Goal: Information Seeking & Learning: Check status

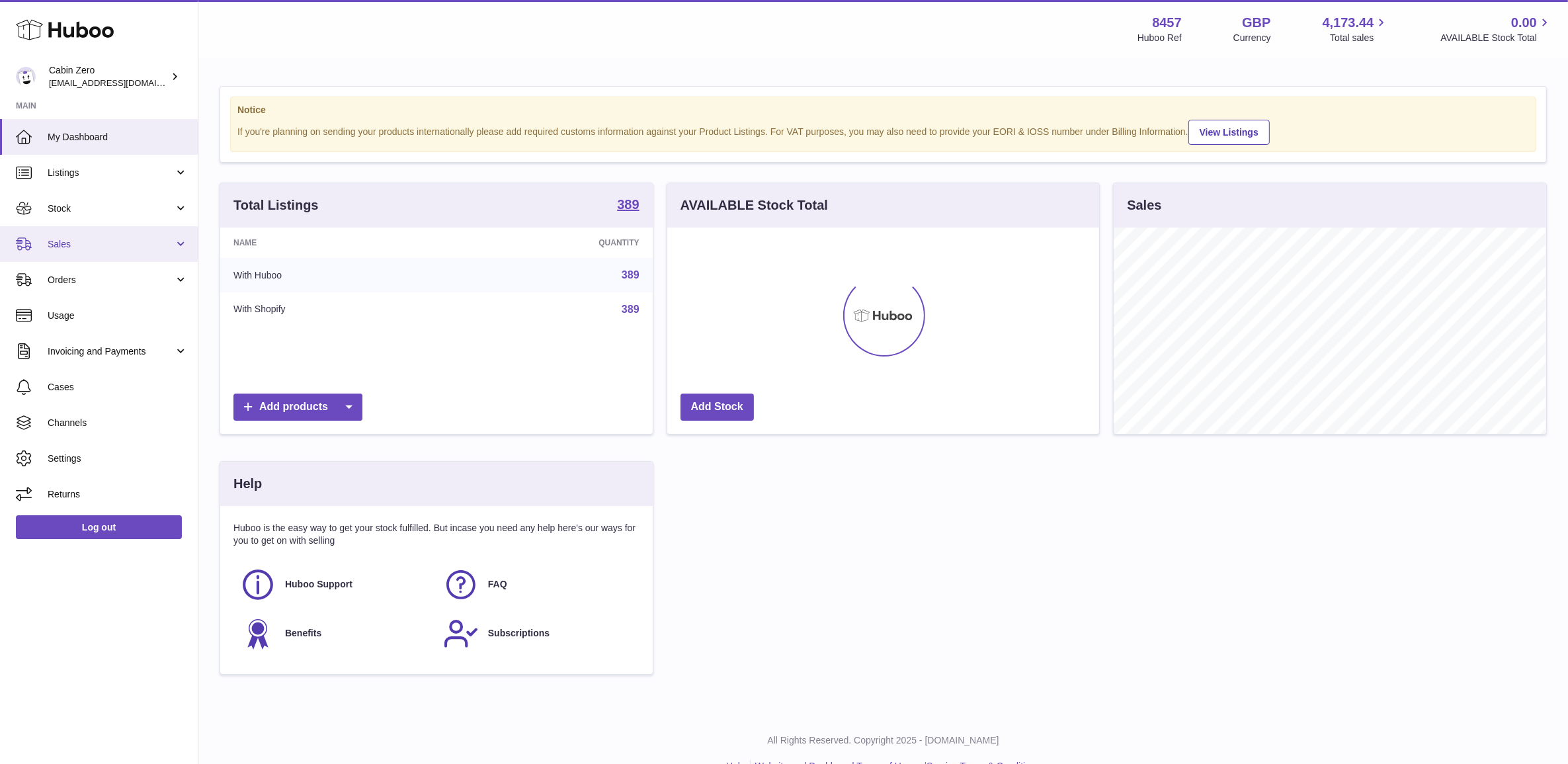
click at [84, 250] on span "Sales" at bounding box center [111, 245] width 126 height 13
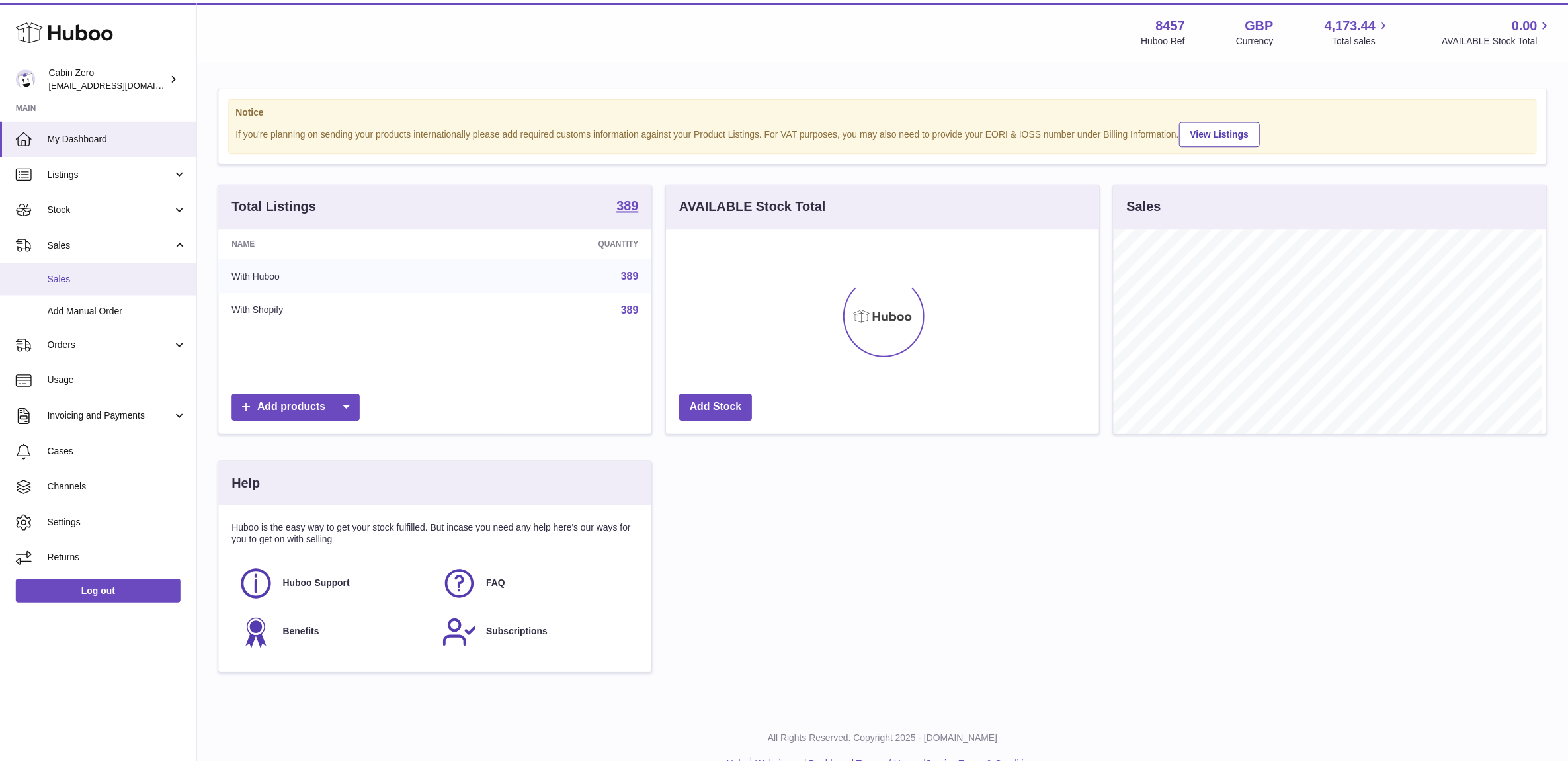
scroll to position [206, 435]
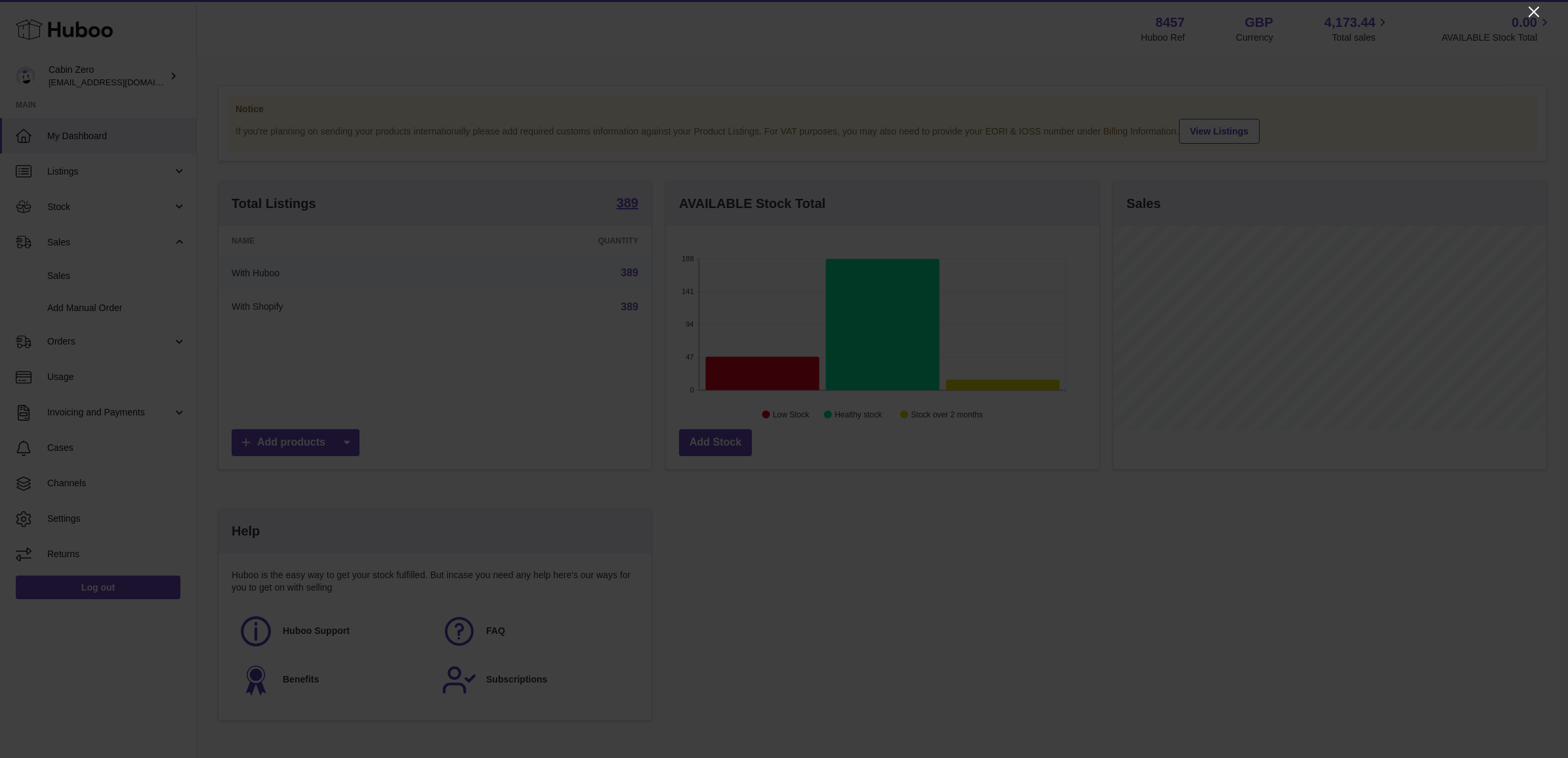
click at [1527, 17] on icon "Close" at bounding box center [1534, 12] width 16 height 16
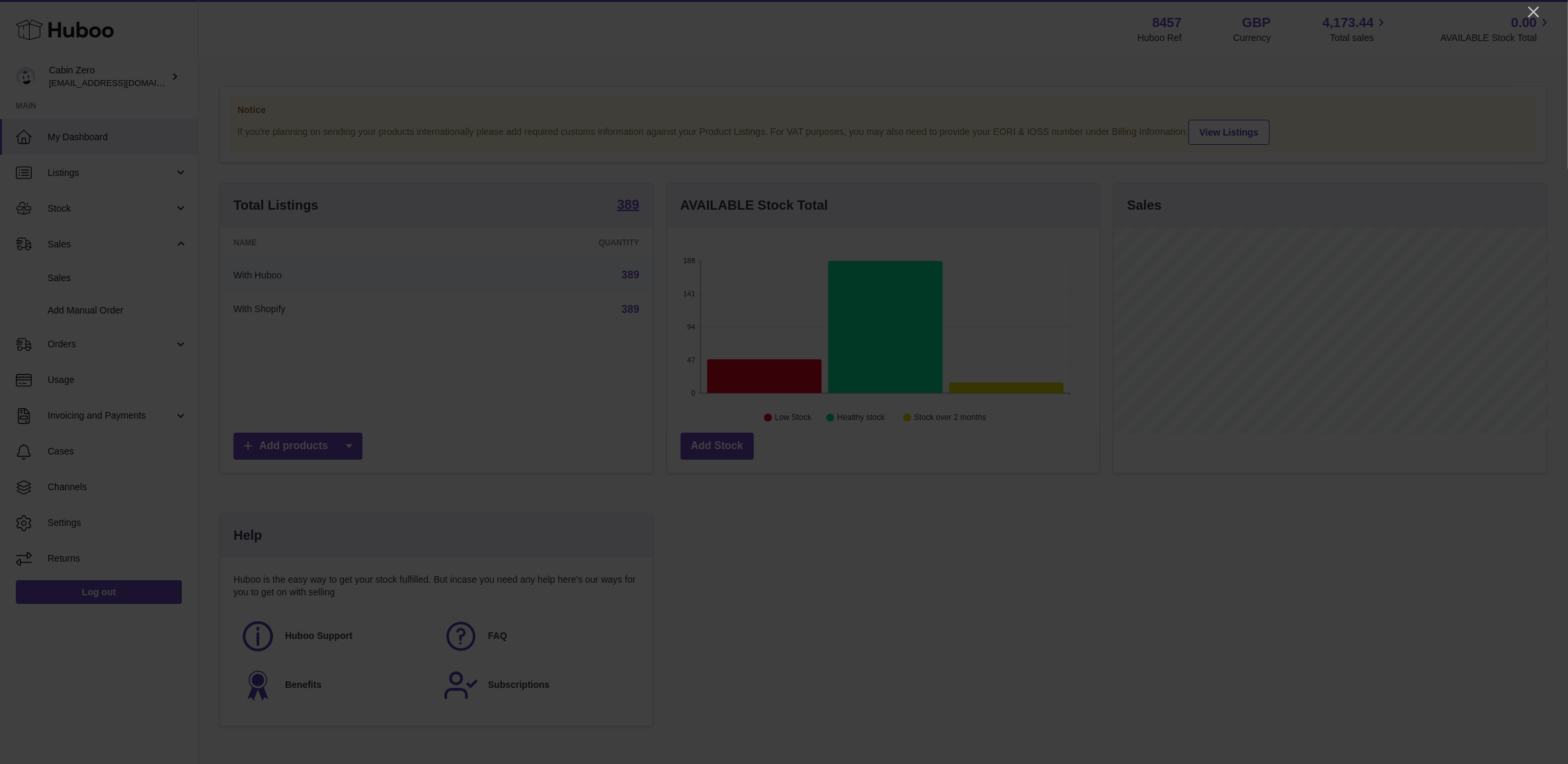
scroll to position [661370, 660861]
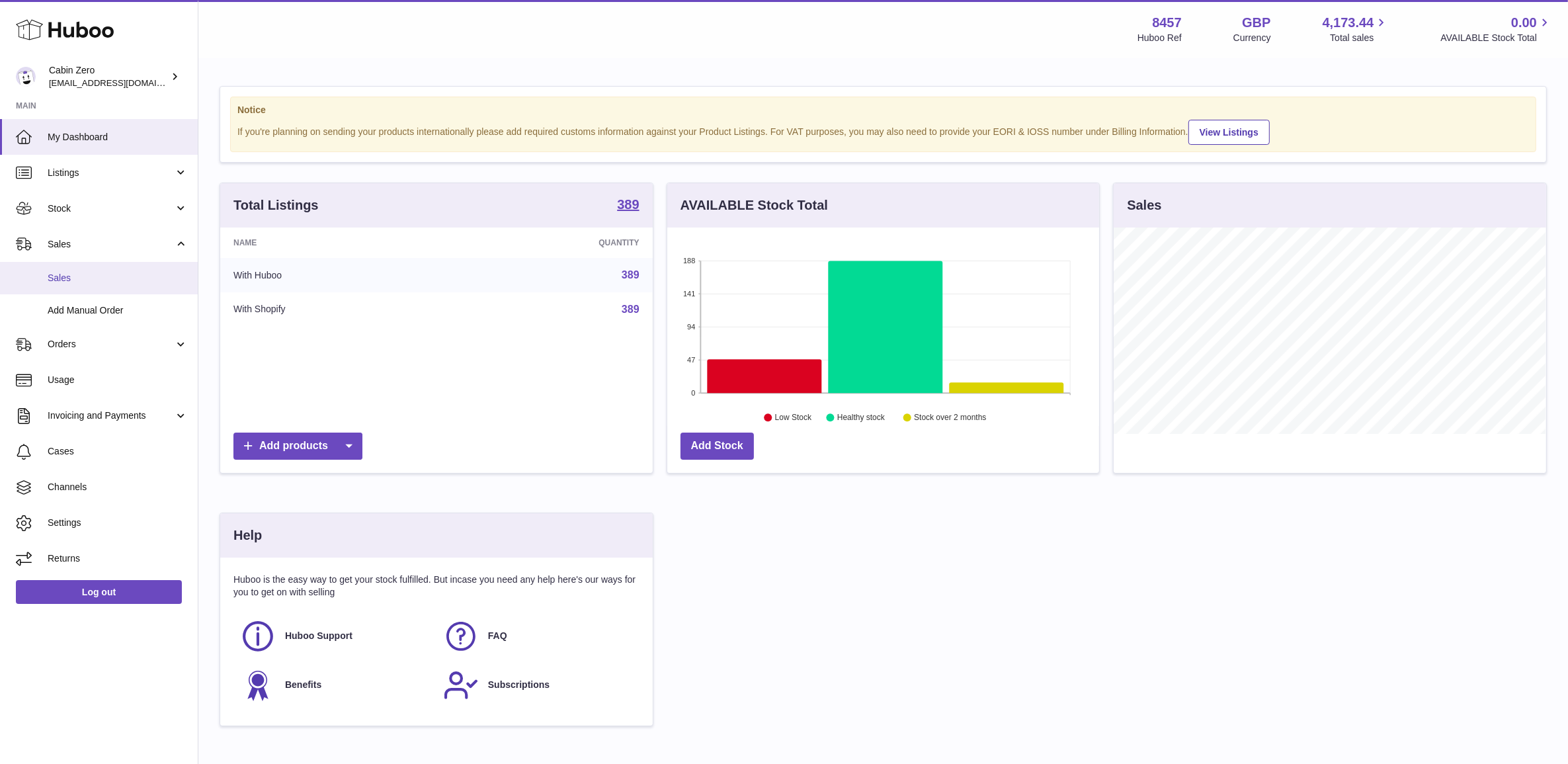
click at [104, 282] on span "Sales" at bounding box center [118, 278] width 140 height 13
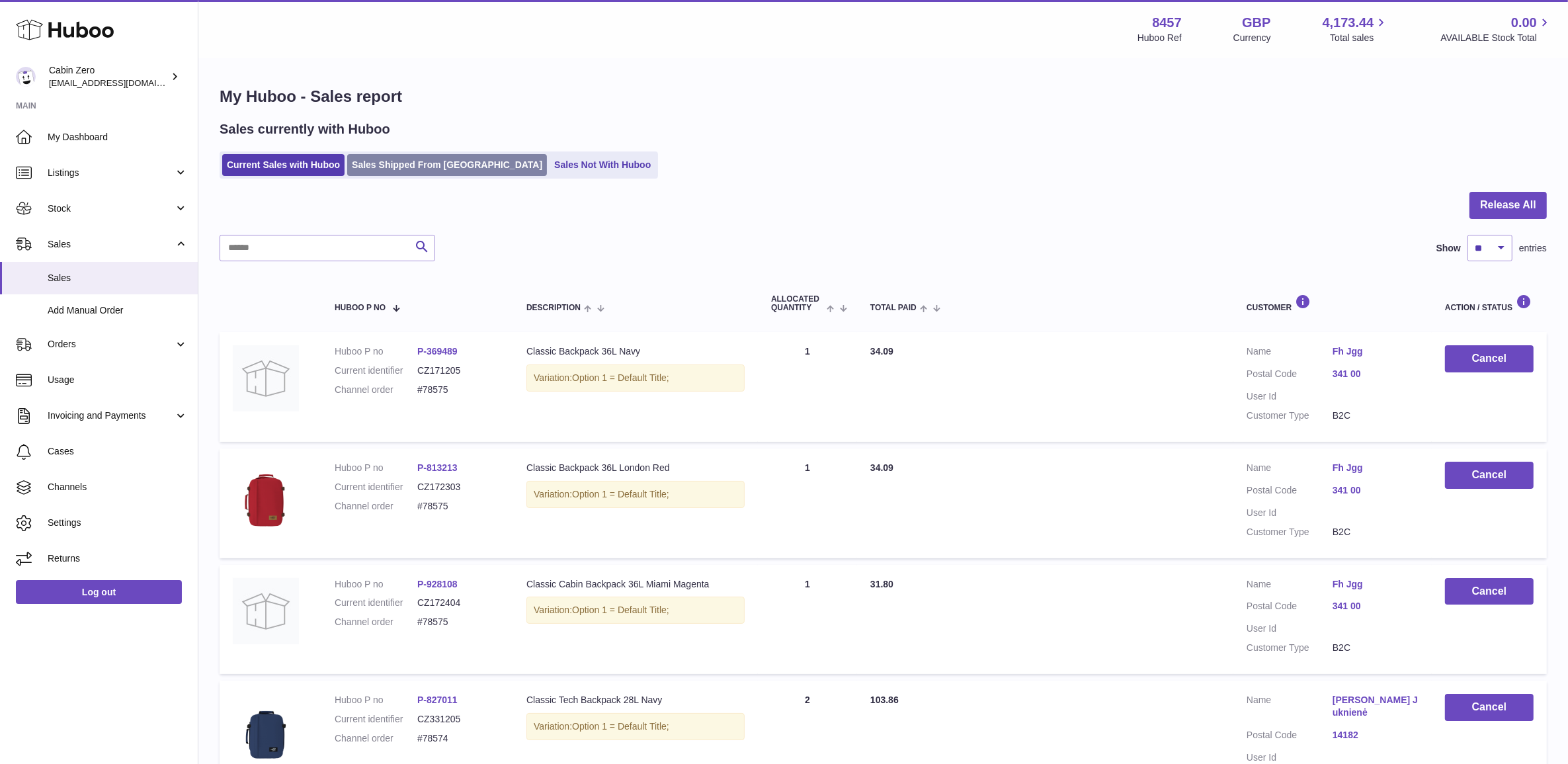
click at [443, 160] on link "Sales Shipped From Huboo" at bounding box center [447, 164] width 200 height 22
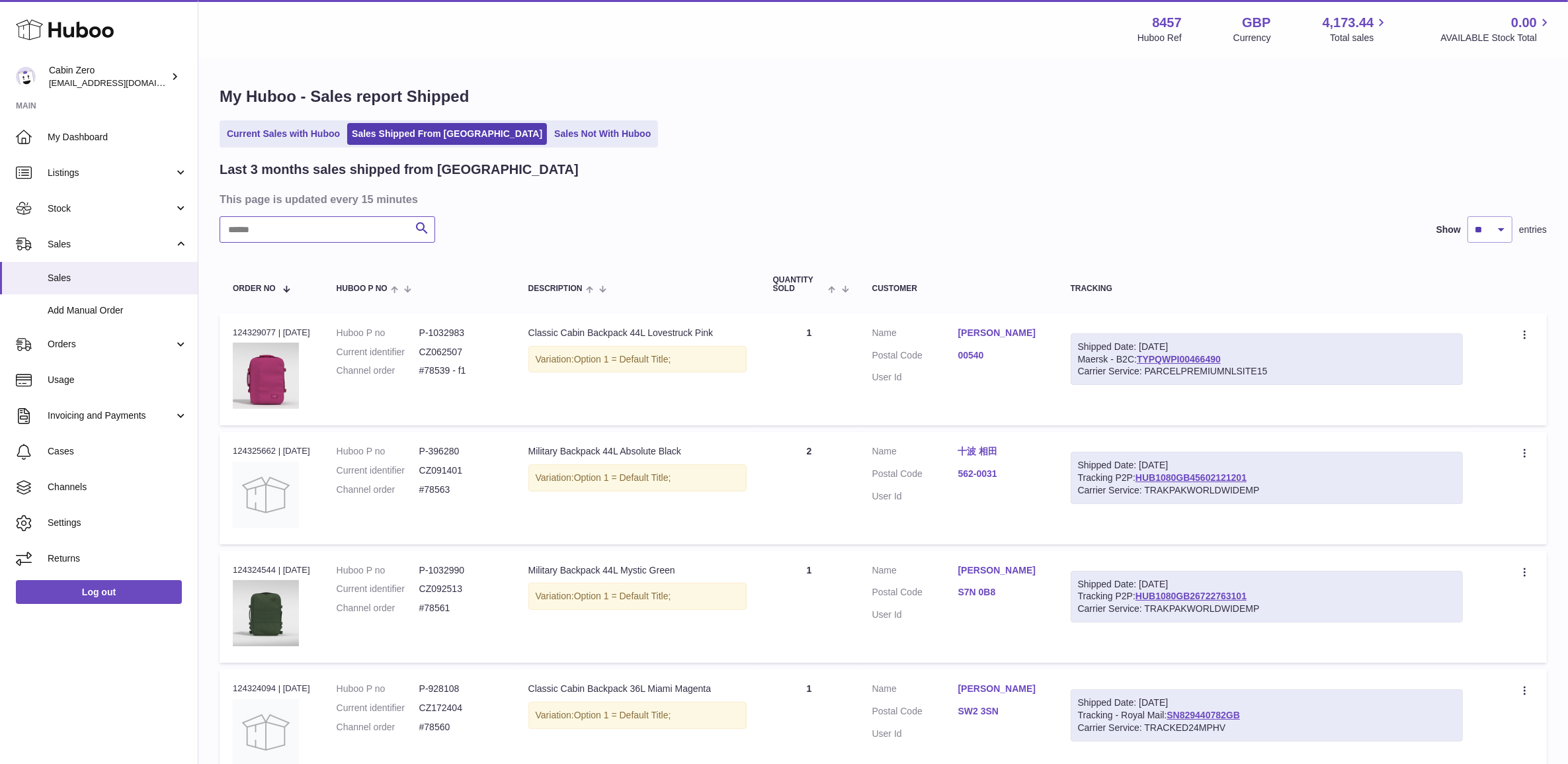
click at [344, 231] on input "text" at bounding box center [327, 229] width 215 height 26
click at [314, 230] on input "text" at bounding box center [327, 229] width 215 height 26
paste input "******"
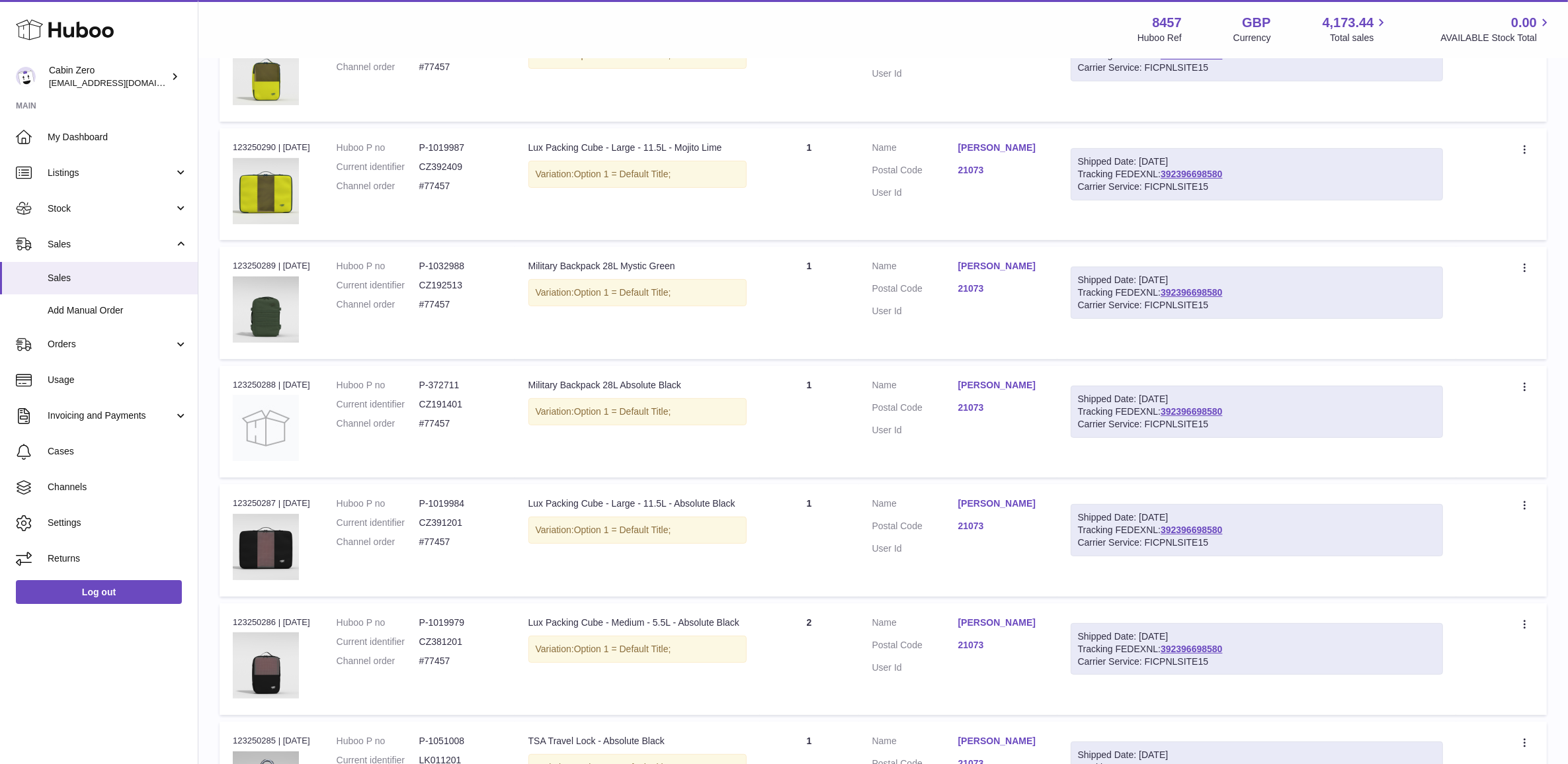
scroll to position [392, 0]
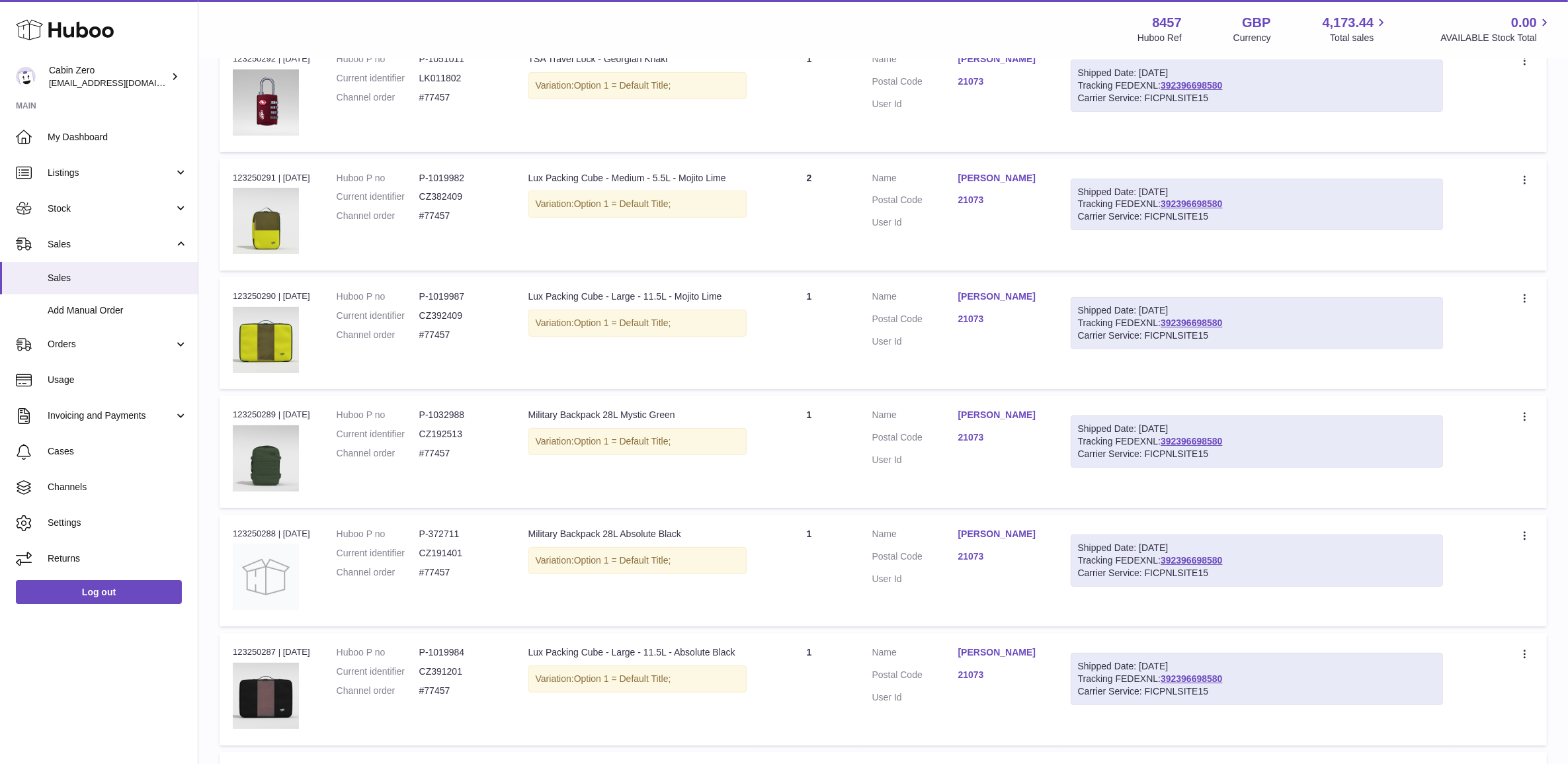
type input "******"
click at [454, 297] on dd "P-1019987" at bounding box center [461, 297] width 83 height 13
copy dl "P-1019987"
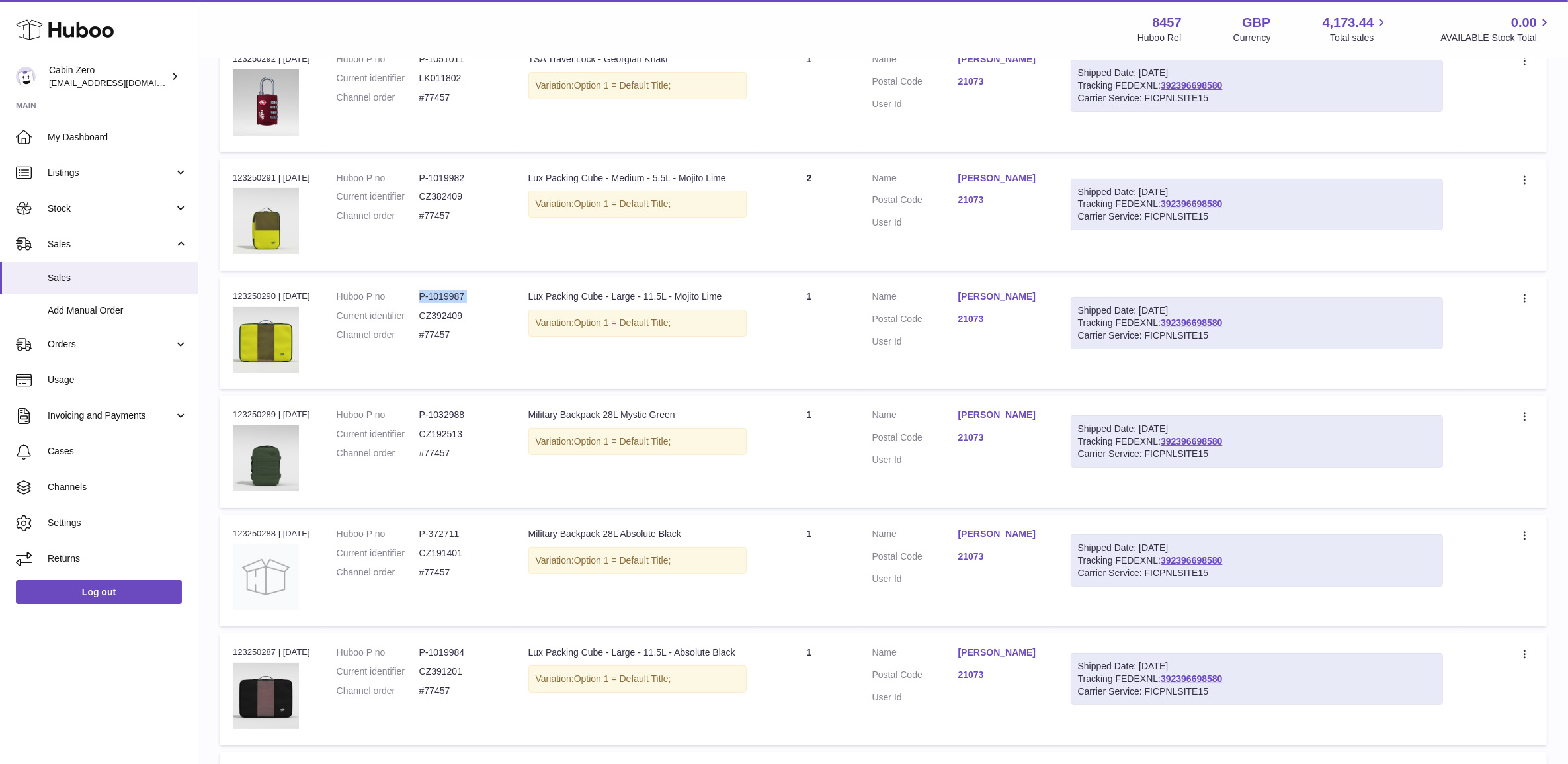
click at [454, 297] on dd "P-1019987" at bounding box center [461, 297] width 83 height 13
click at [454, 177] on dd "P-1019982" at bounding box center [461, 179] width 83 height 13
copy dd "1019982"
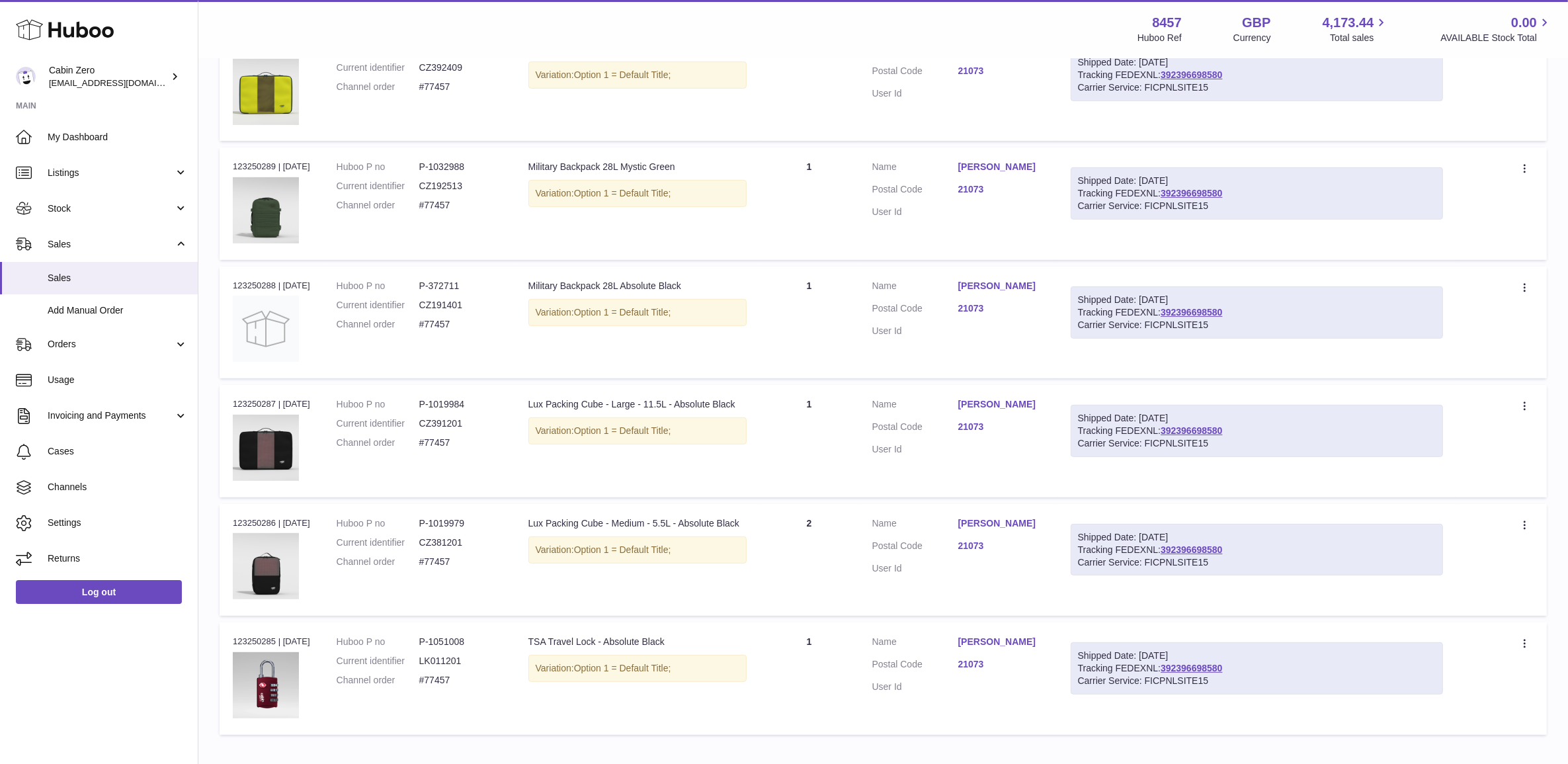
scroll to position [723, 0]
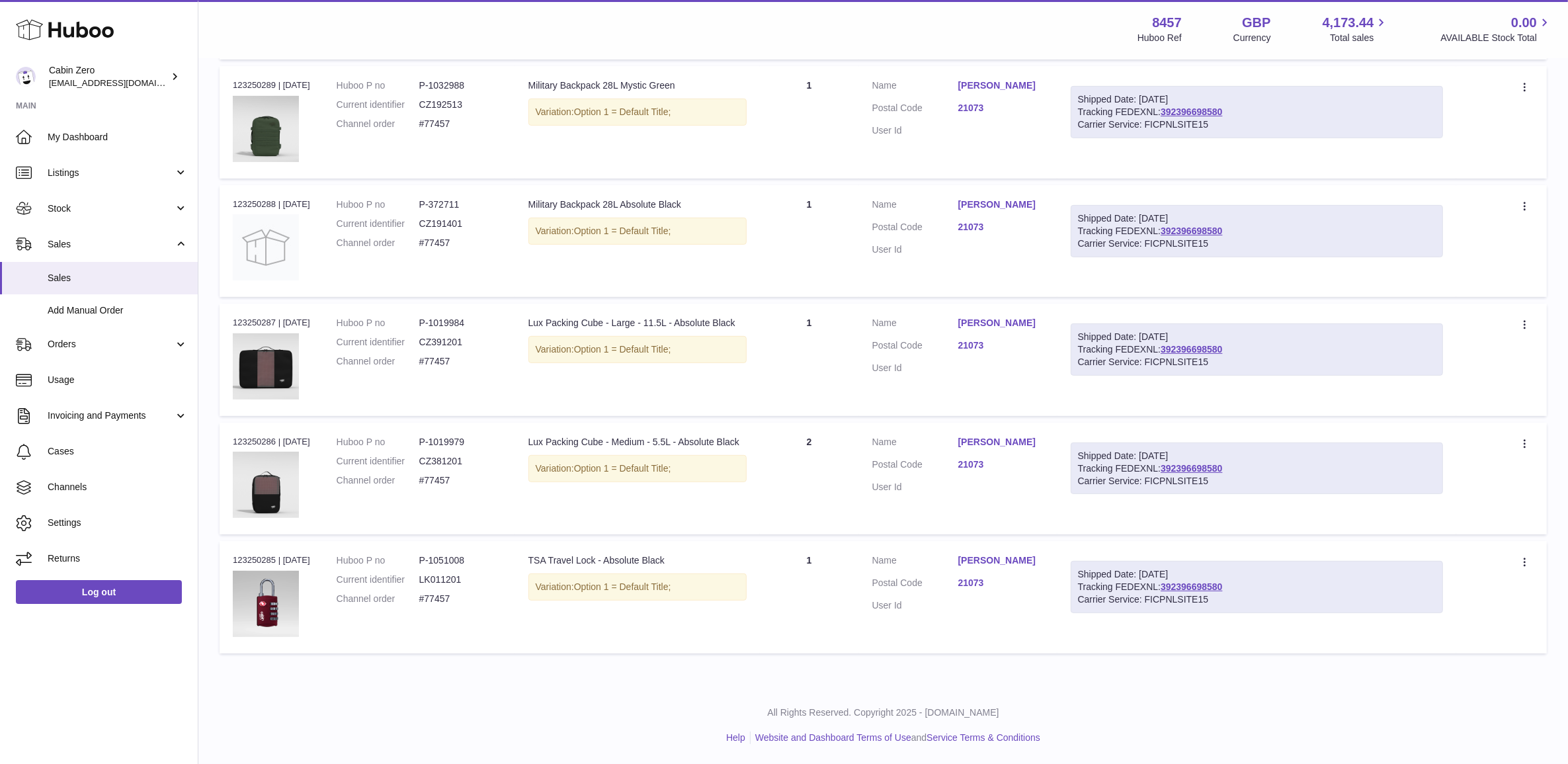
click at [456, 441] on dd "P-1019979" at bounding box center [461, 443] width 83 height 13
copy dd "1019979"
click at [448, 320] on dd "P-1019984" at bounding box center [461, 323] width 83 height 13
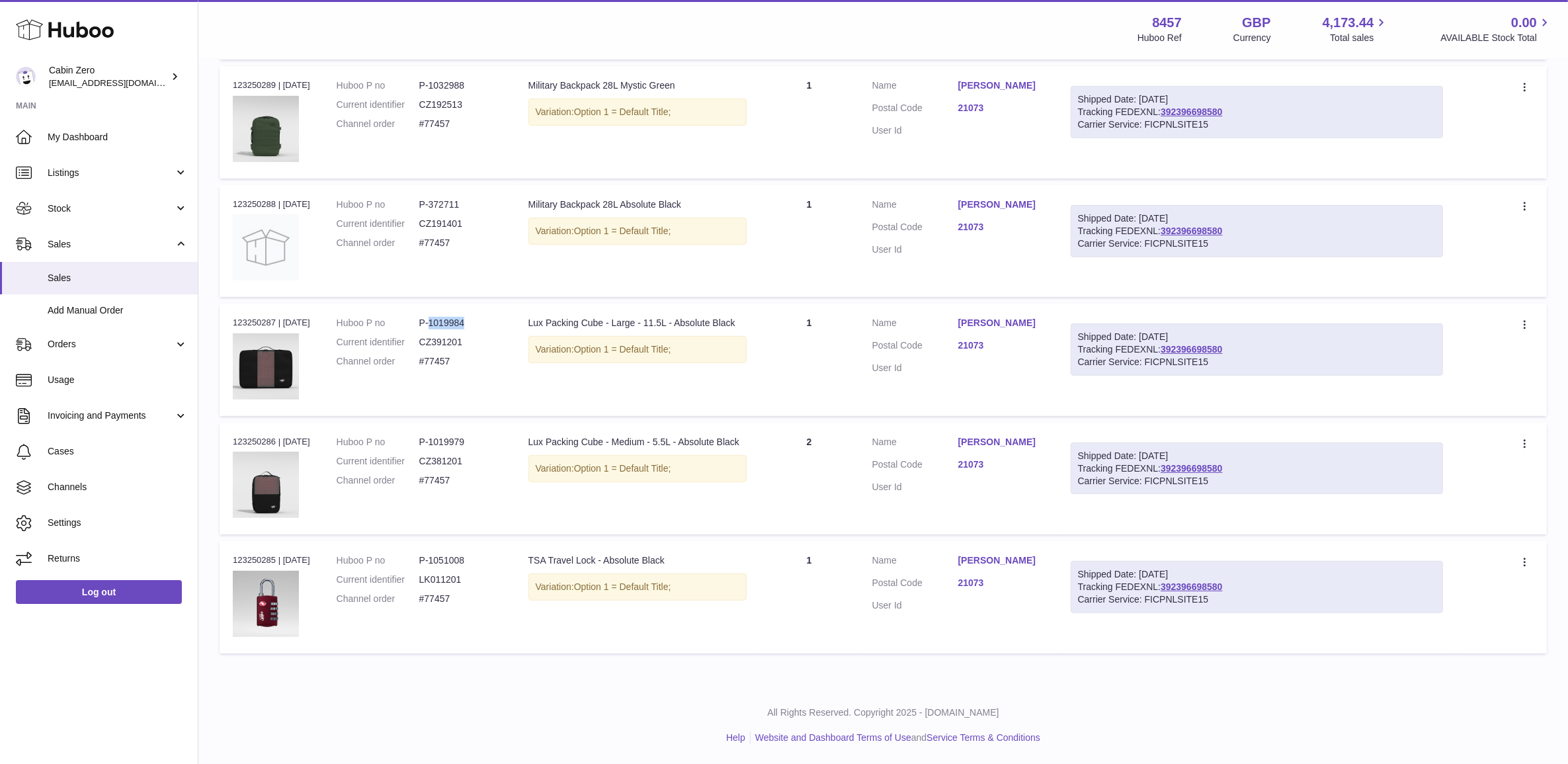
copy dd "1019984"
click at [812, 429] on td "Quantity 2" at bounding box center [809, 478] width 99 height 112
click at [840, 539] on table "Order No Huboo P no Description Quantity Sold Customer Tracking Order no 123250…" at bounding box center [882, 96] width 1327 height 1125
click at [814, 361] on td "Quantity 1" at bounding box center [809, 360] width 99 height 112
click at [828, 236] on td "Quantity 1" at bounding box center [809, 241] width 99 height 112
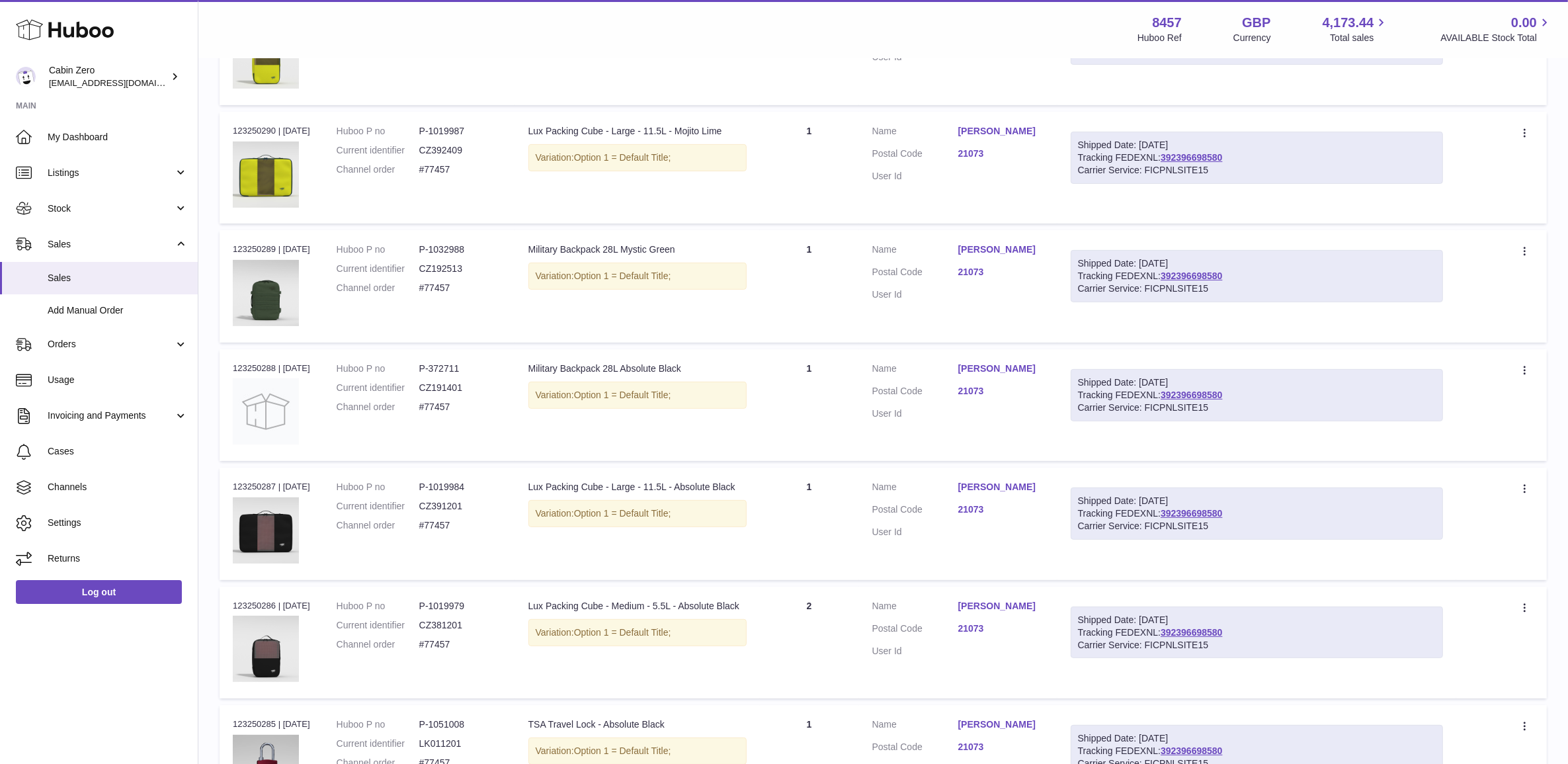
click at [824, 268] on td "Quantity 1" at bounding box center [809, 286] width 99 height 112
click at [820, 179] on td "Quantity 1" at bounding box center [809, 167] width 99 height 112
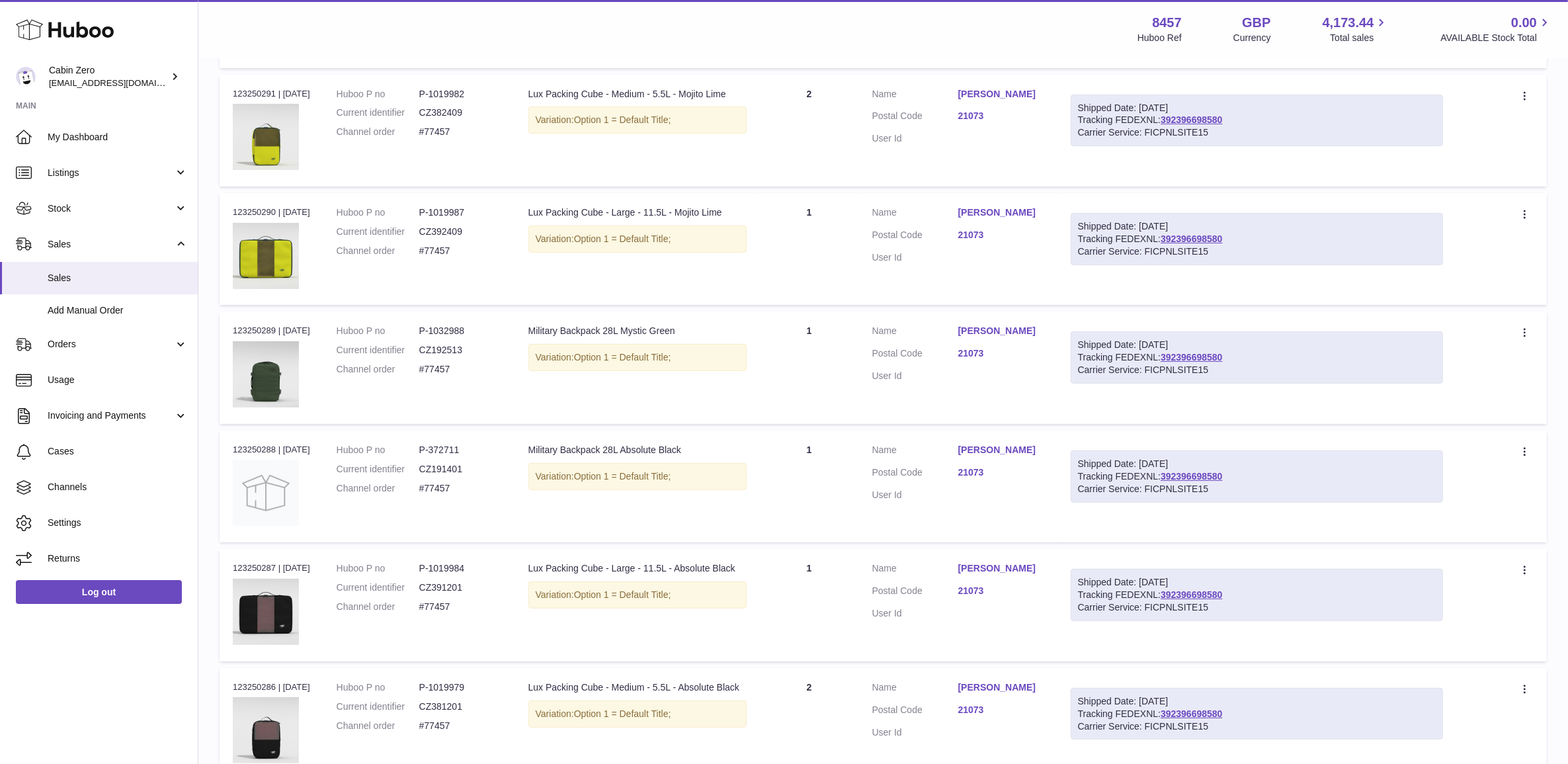
scroll to position [475, 0]
click at [820, 157] on td "Quantity 2" at bounding box center [809, 132] width 99 height 112
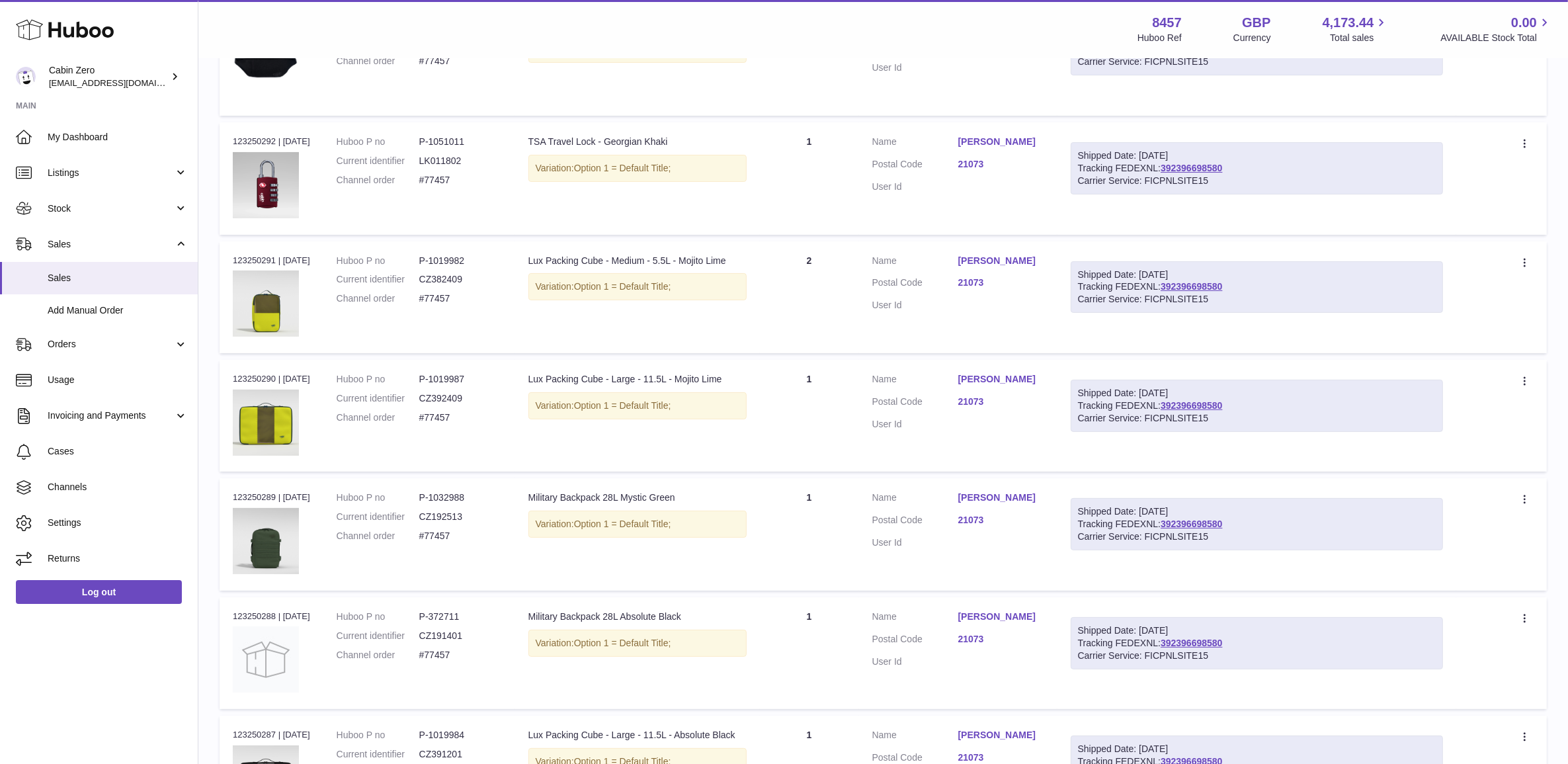
click at [820, 157] on td "Quantity 1" at bounding box center [809, 178] width 99 height 112
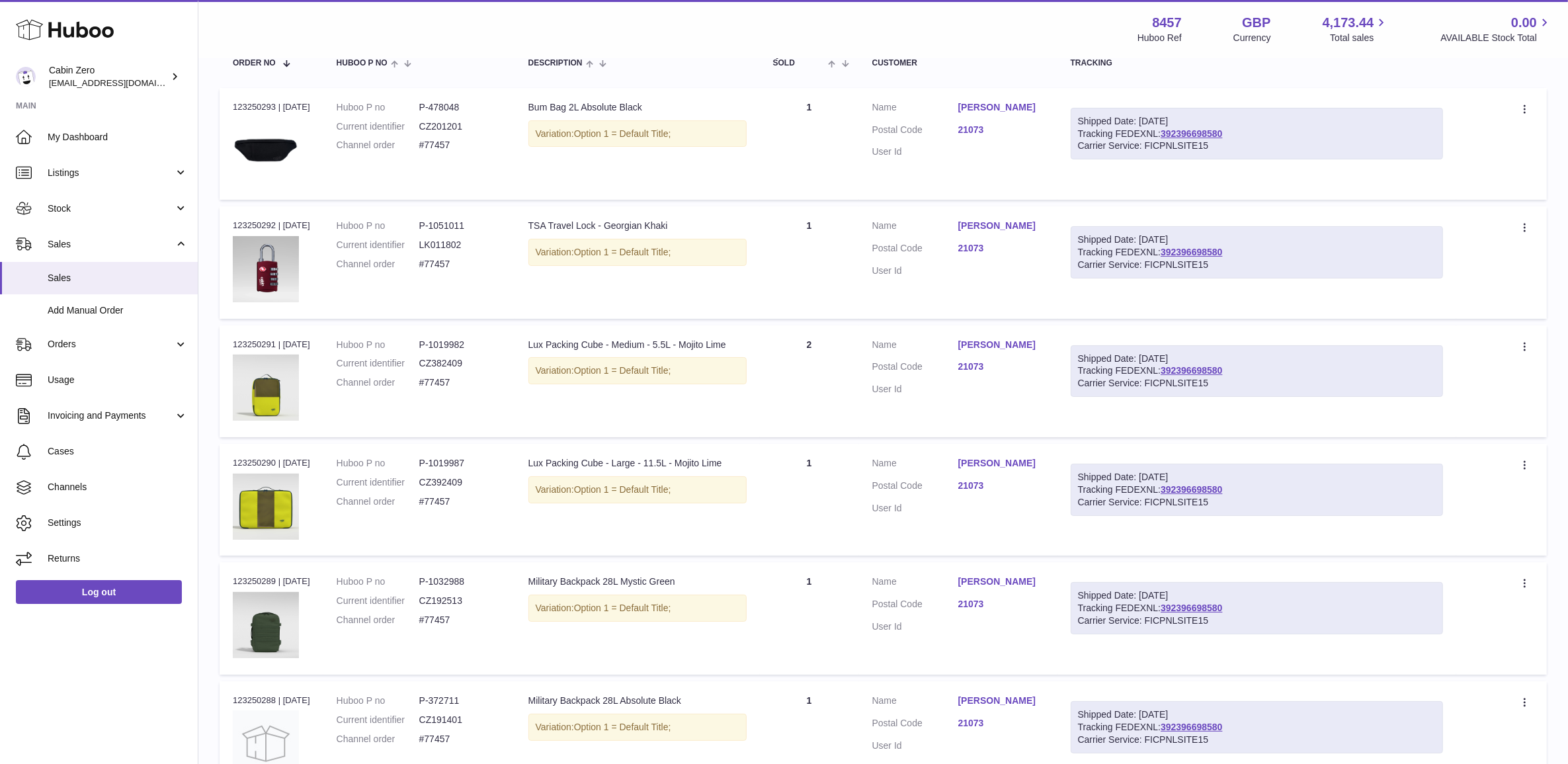
scroll to position [144, 0]
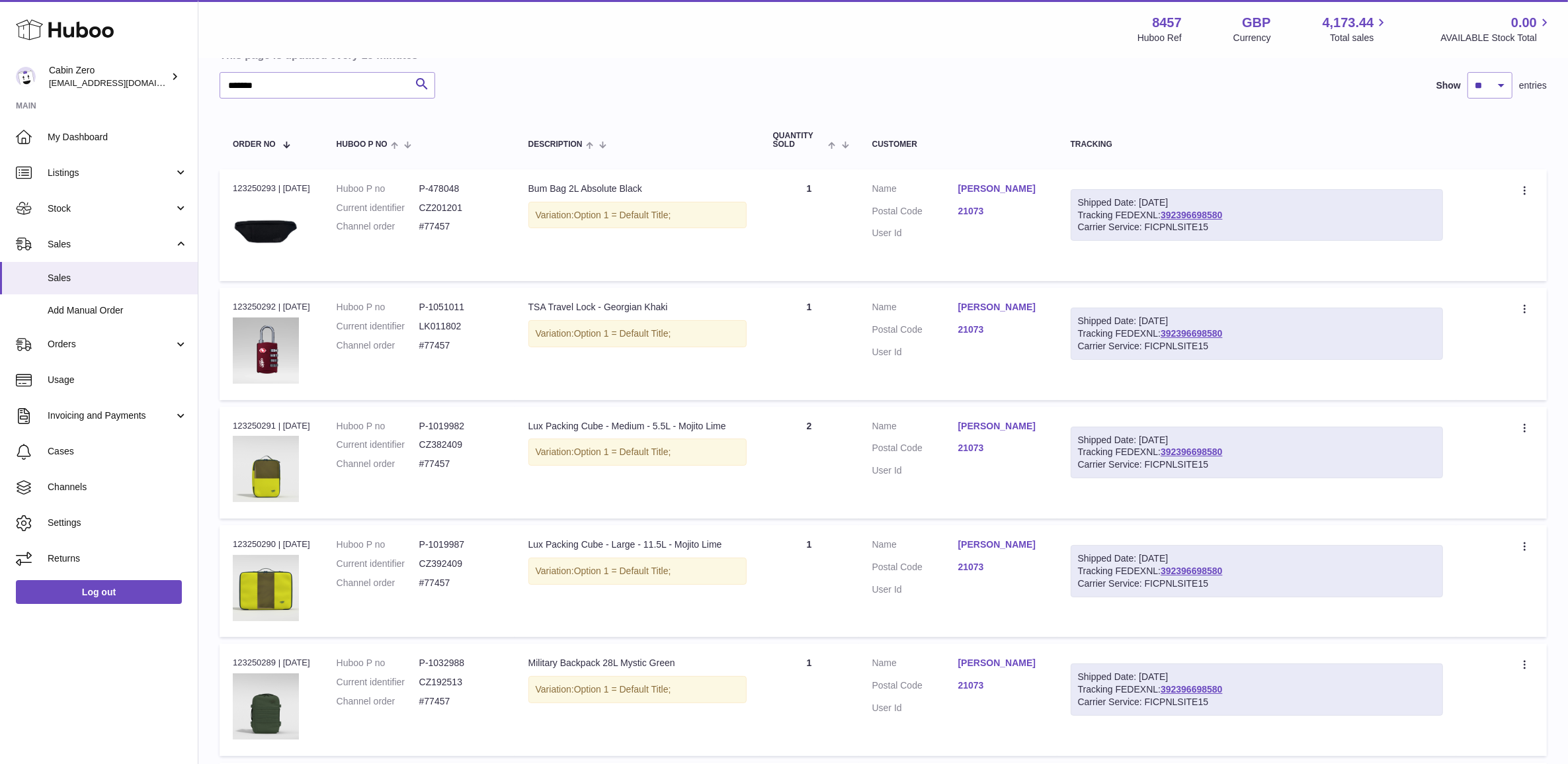
click at [828, 219] on td "Quantity 1" at bounding box center [809, 225] width 99 height 112
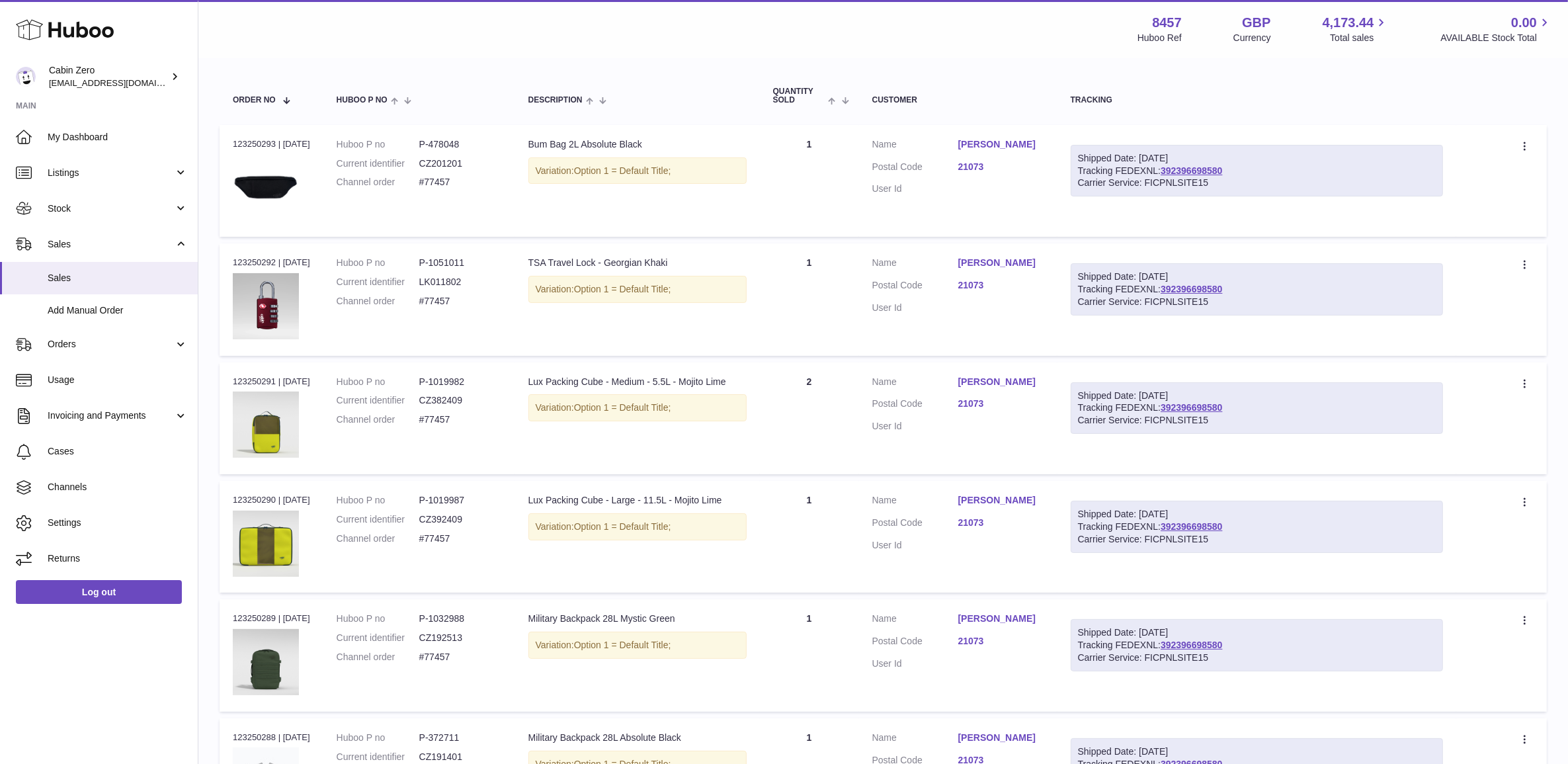
scroll to position [227, 0]
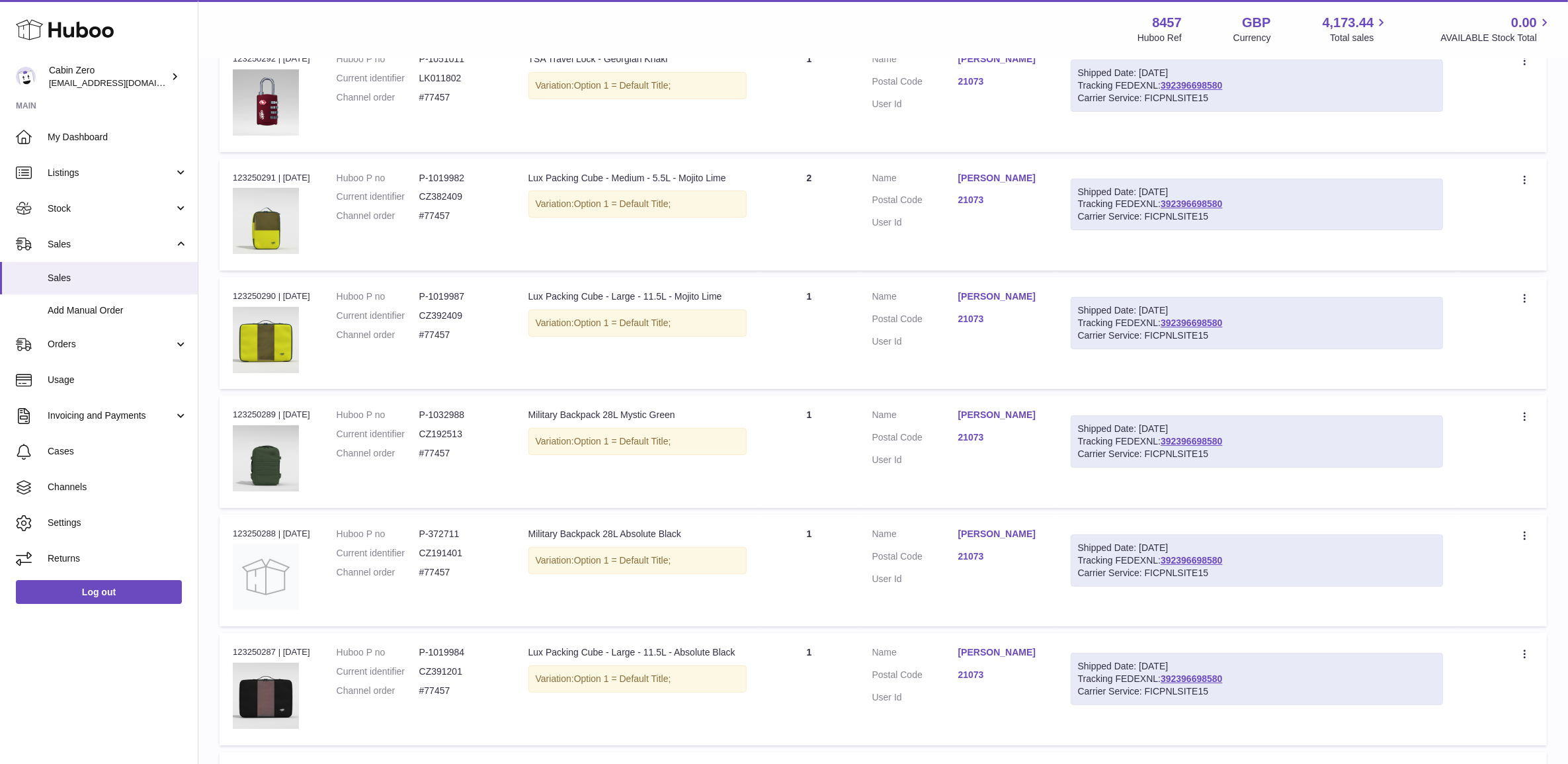
click at [843, 645] on td "Quantity 1" at bounding box center [809, 689] width 99 height 112
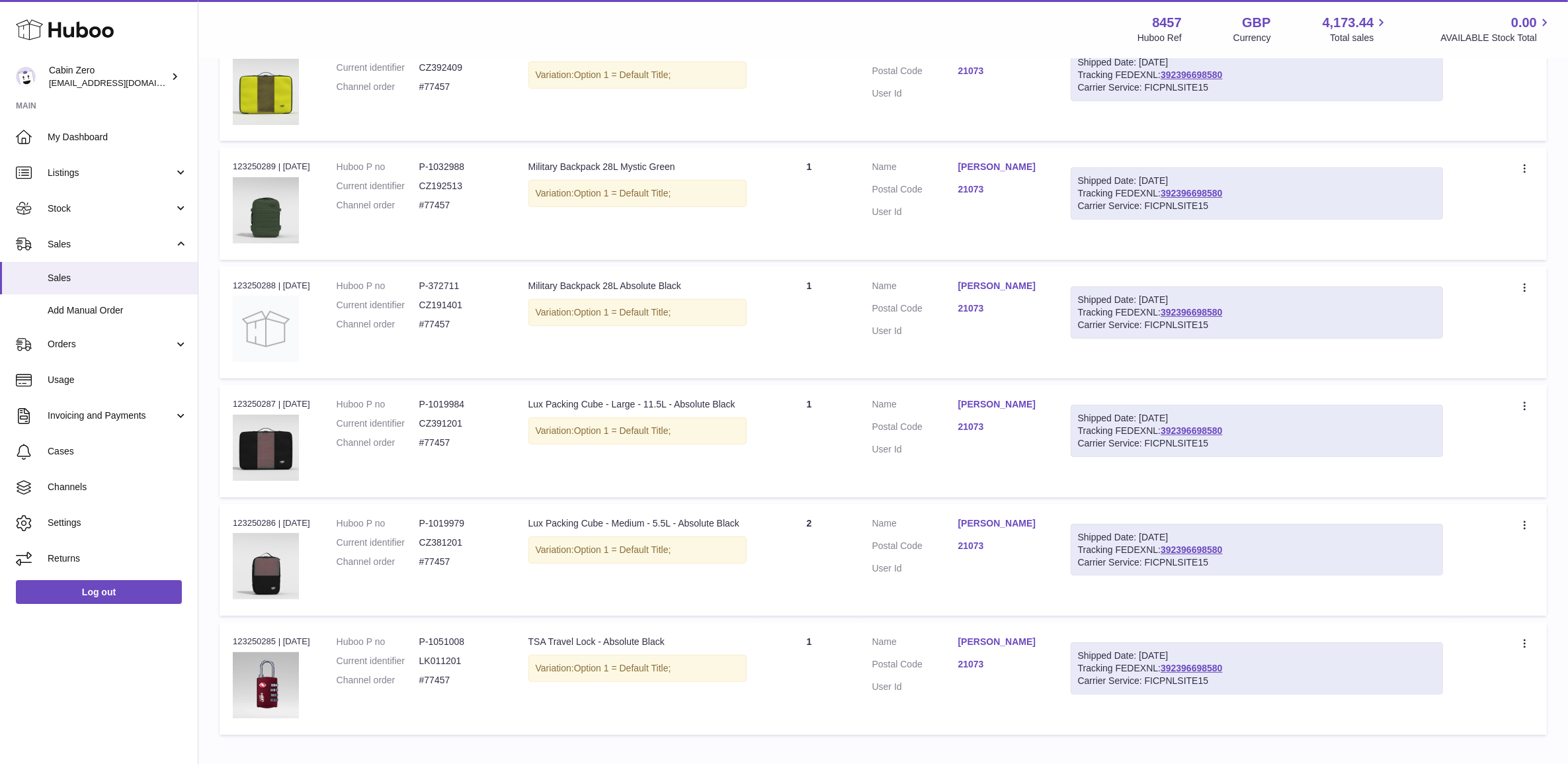
scroll to position [723, 0]
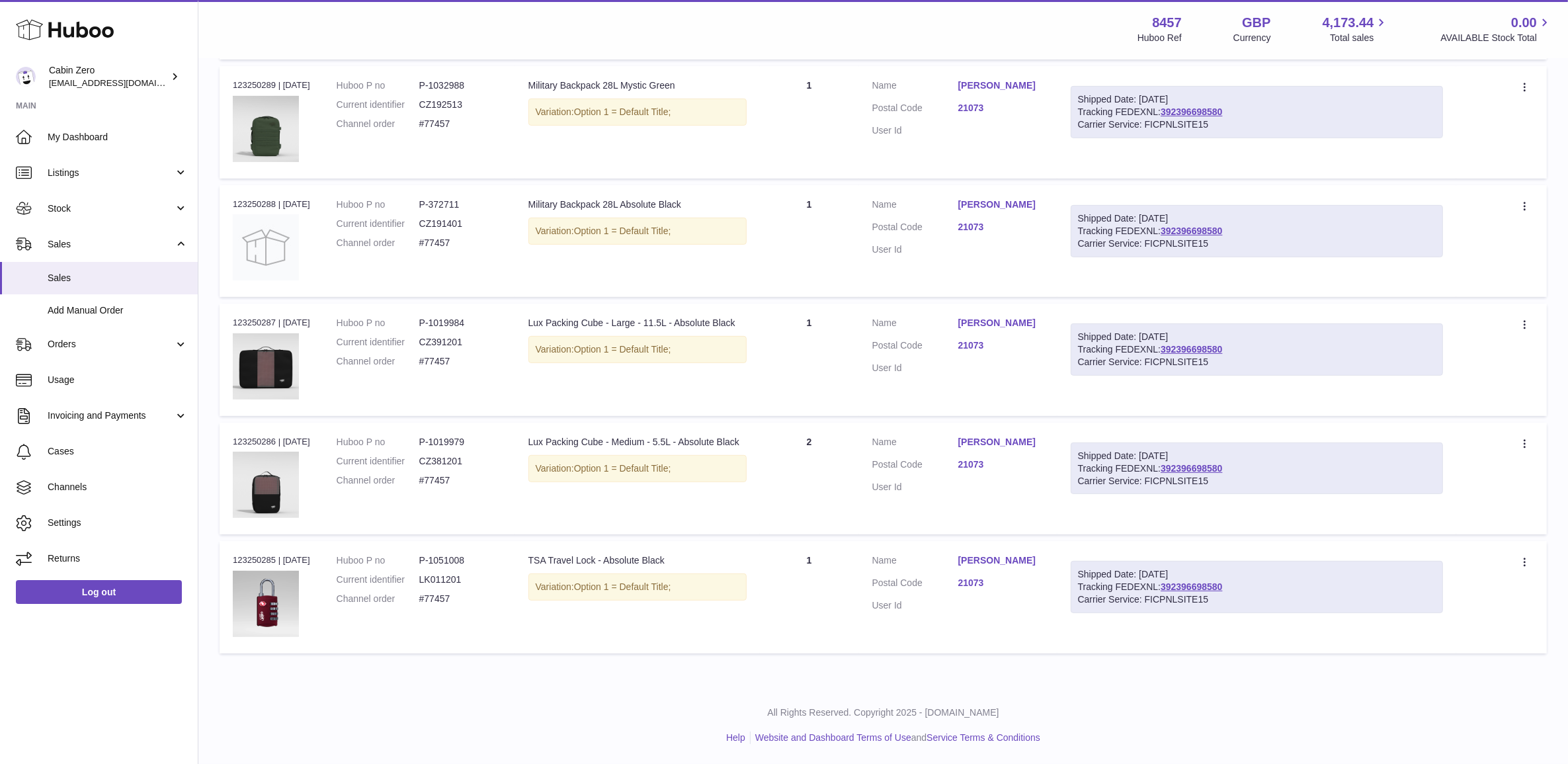
click at [828, 563] on td "Quantity 1" at bounding box center [809, 597] width 99 height 112
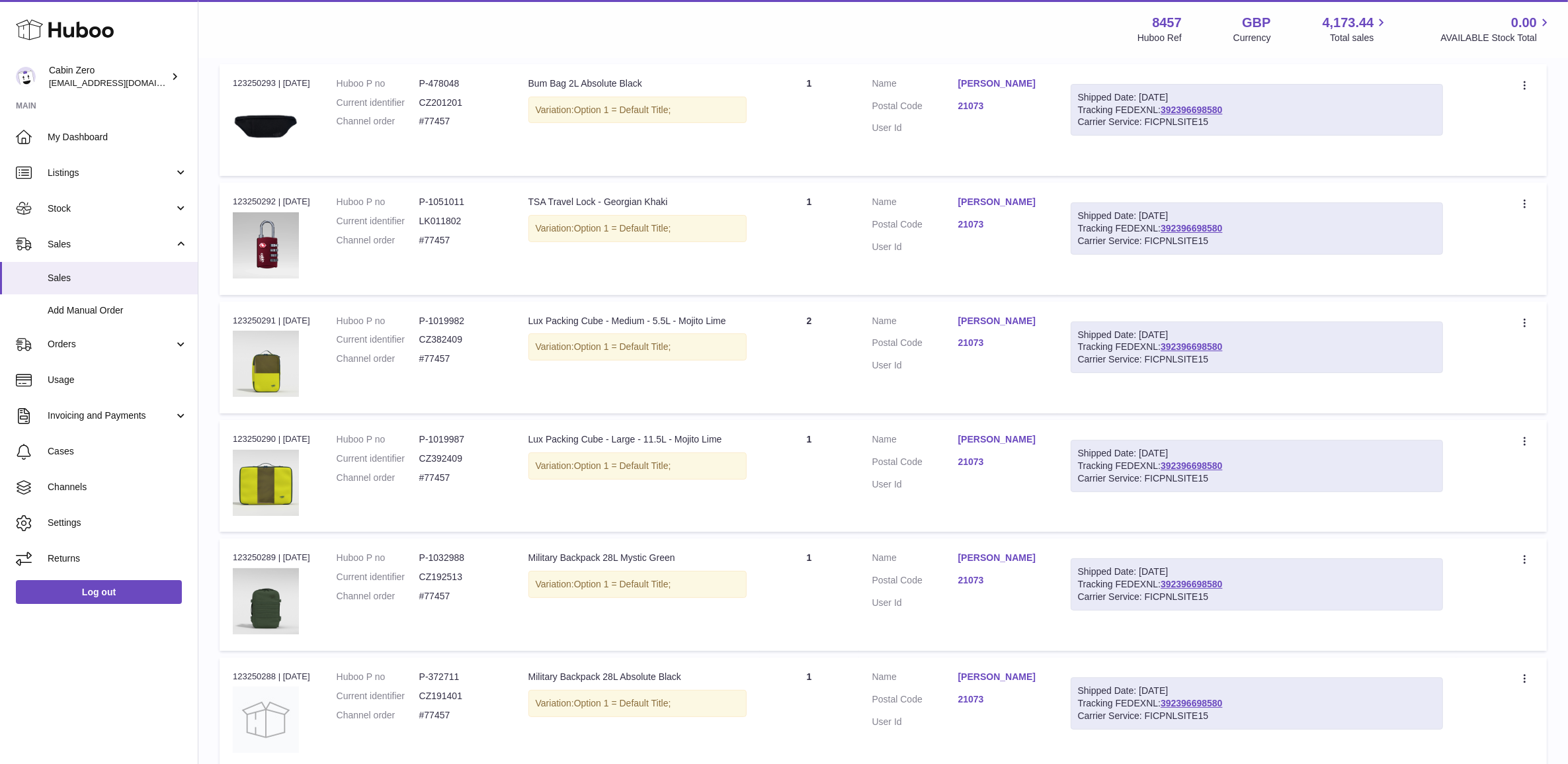
scroll to position [0, 0]
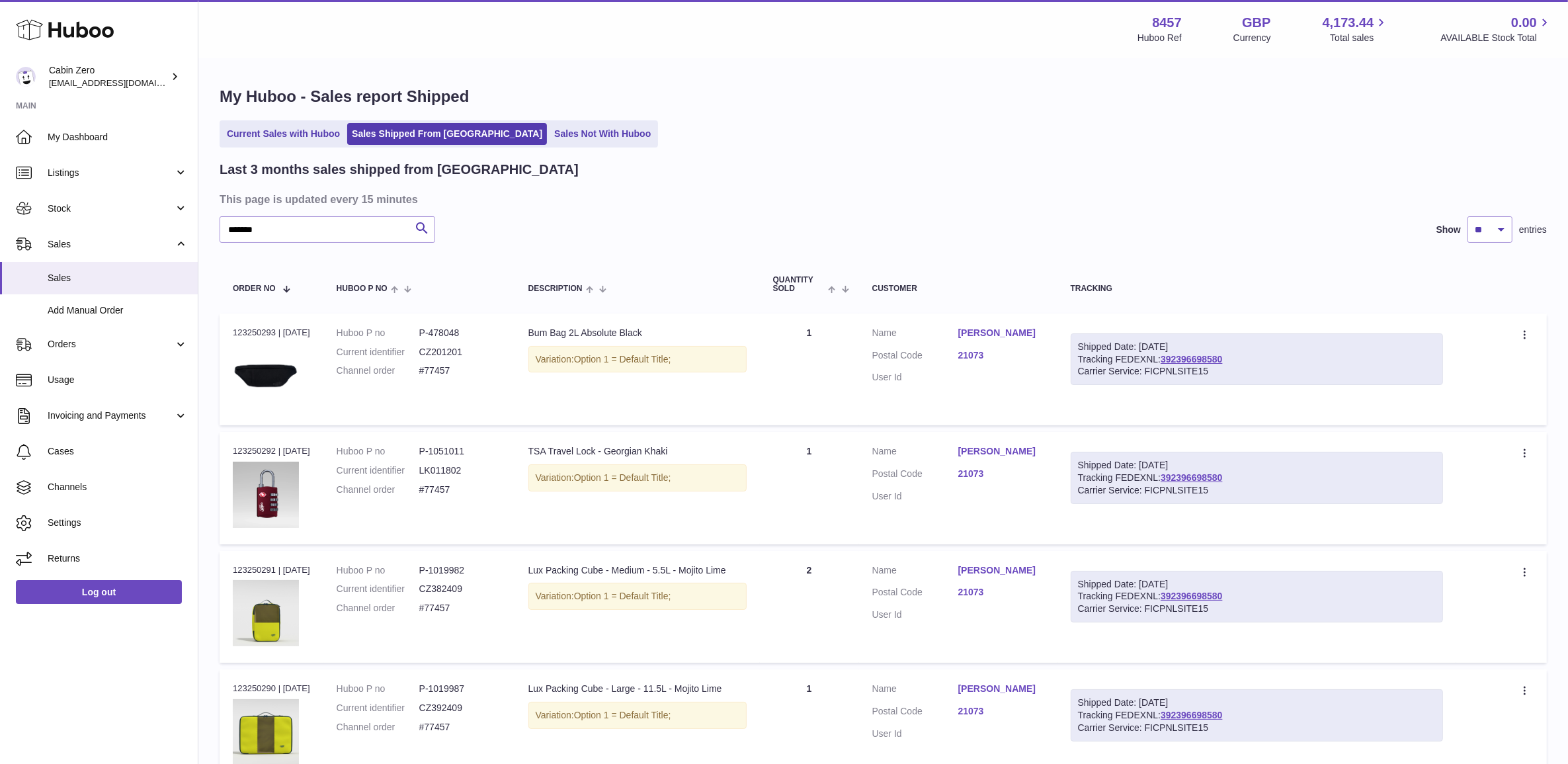
click at [825, 493] on td "Quantity 1" at bounding box center [809, 488] width 99 height 112
click at [822, 577] on td "Quantity 2" at bounding box center [809, 607] width 99 height 112
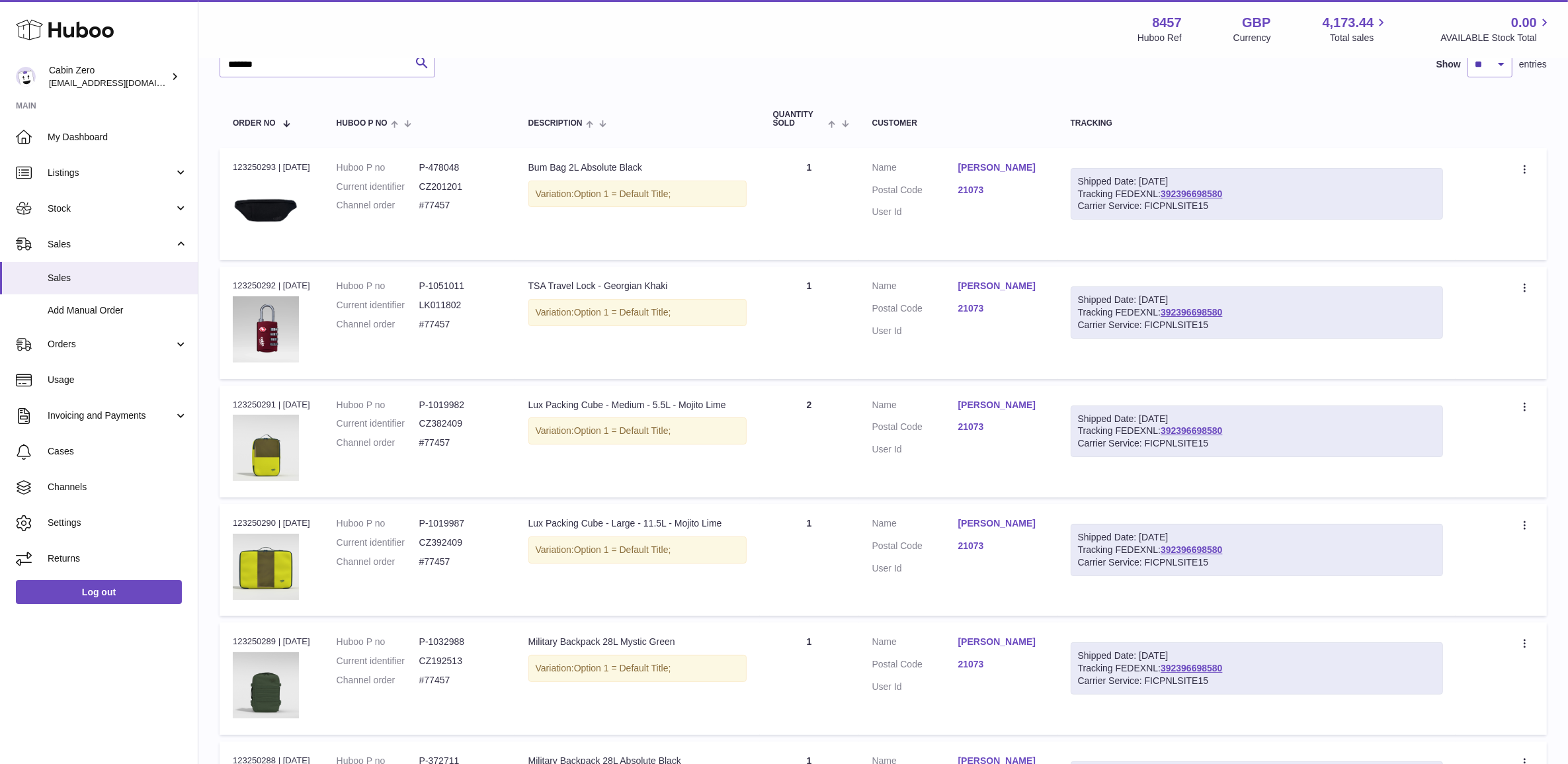
scroll to position [248, 0]
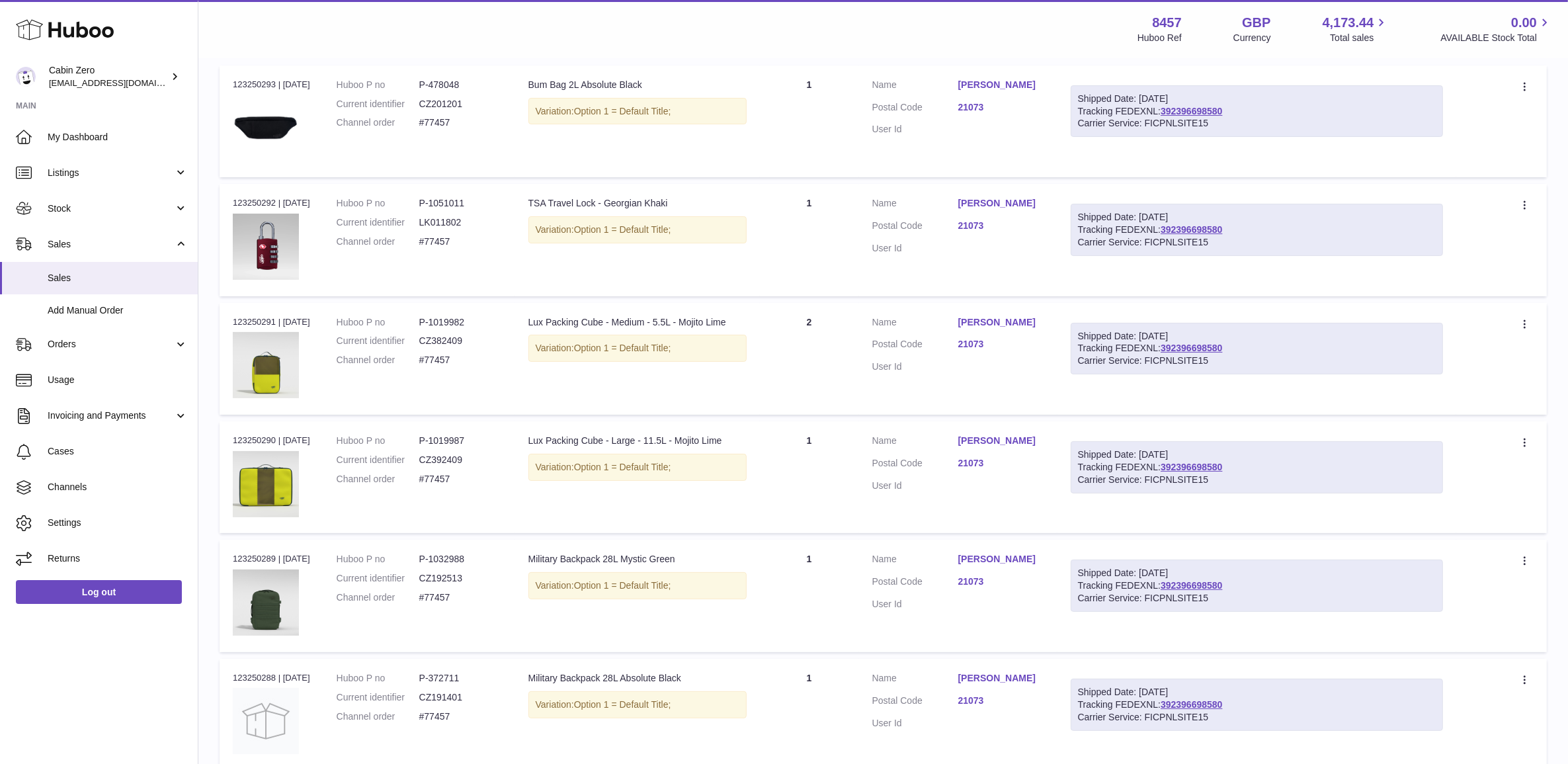
click at [830, 465] on td "Quantity 1" at bounding box center [809, 477] width 99 height 112
click at [823, 583] on td "Quantity 1" at bounding box center [809, 596] width 99 height 112
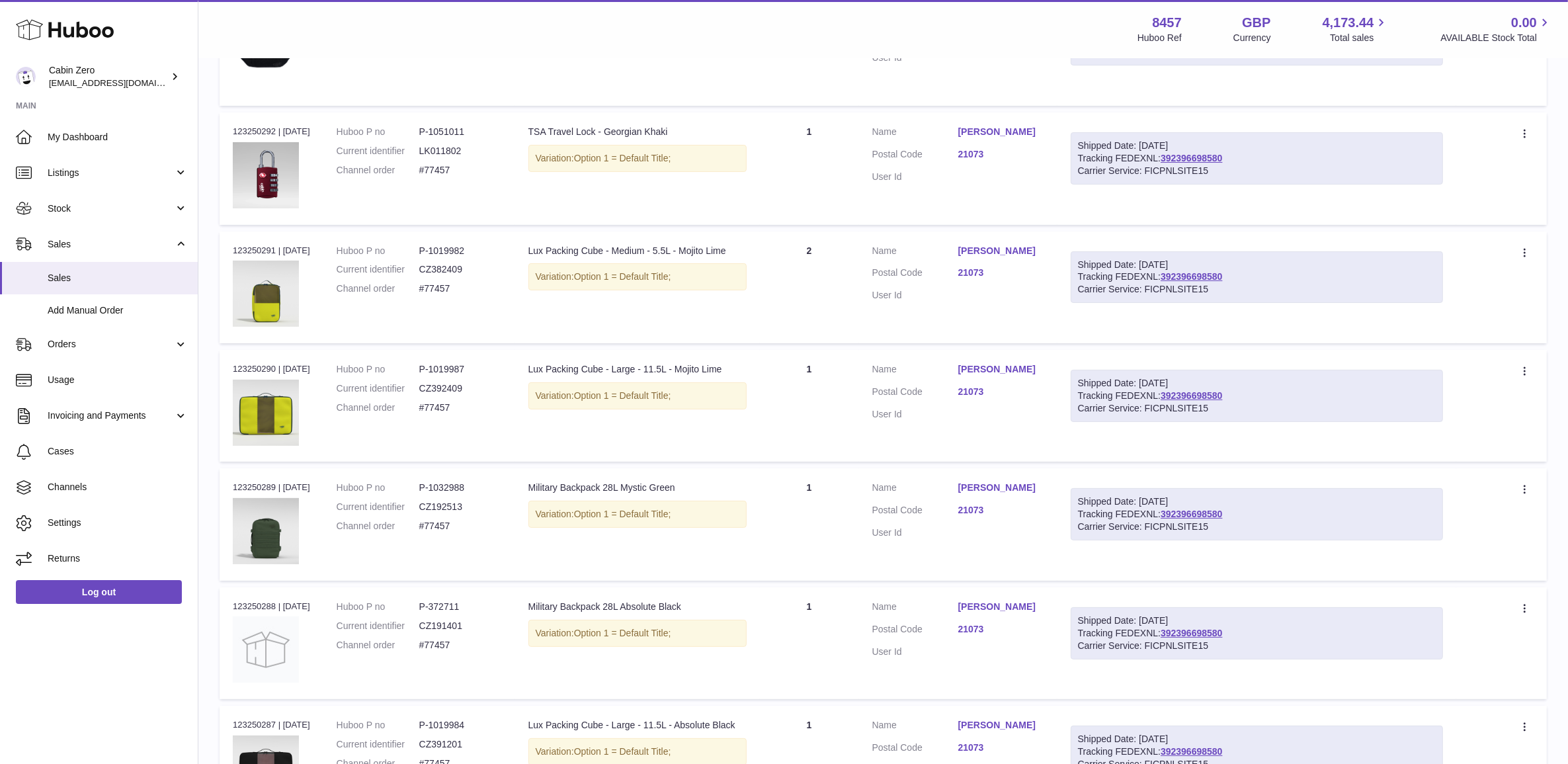
scroll to position [413, 0]
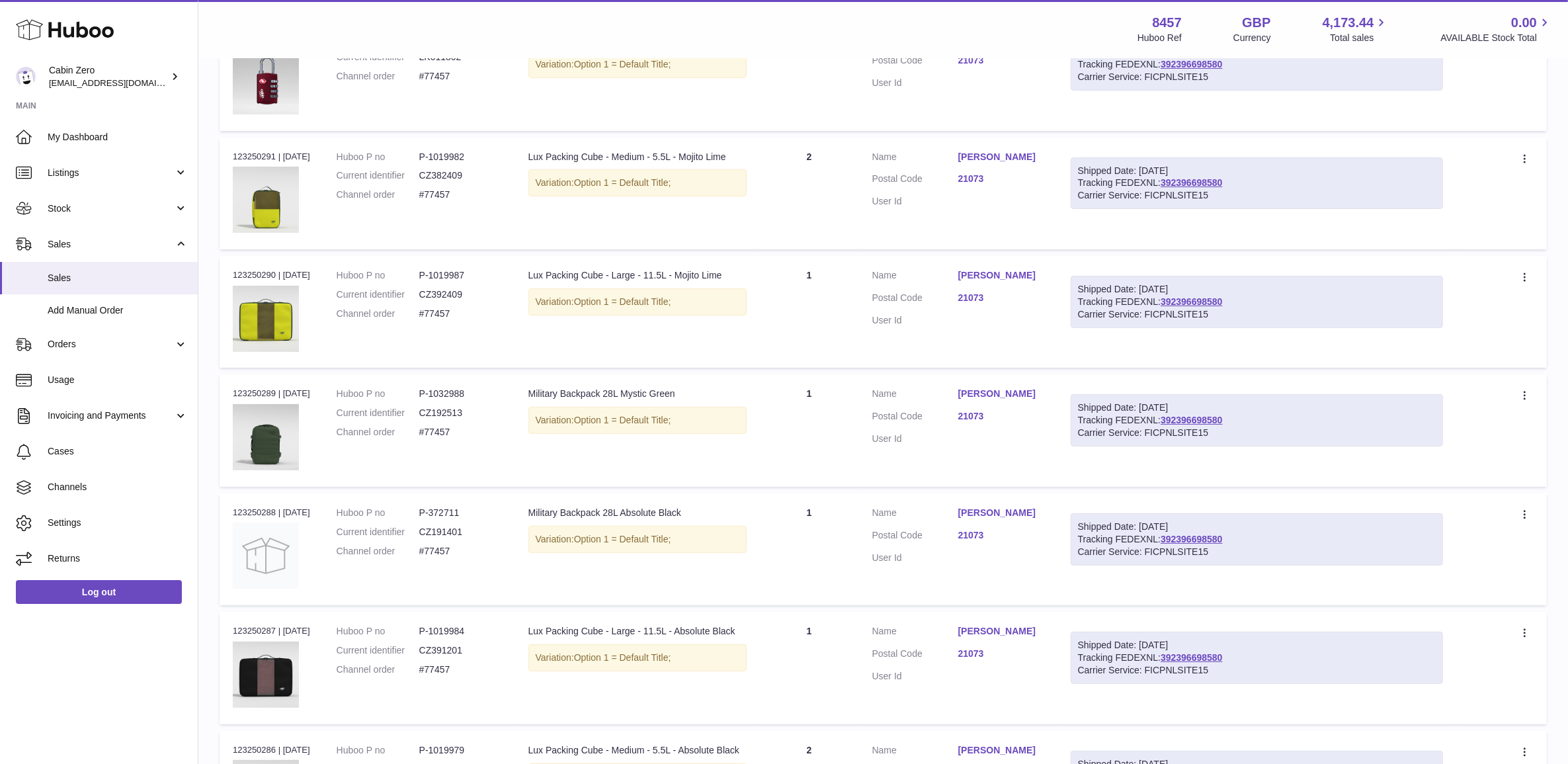
click at [822, 556] on td "Quantity 1" at bounding box center [809, 549] width 99 height 112
click at [830, 639] on td "Quantity 1" at bounding box center [809, 668] width 99 height 112
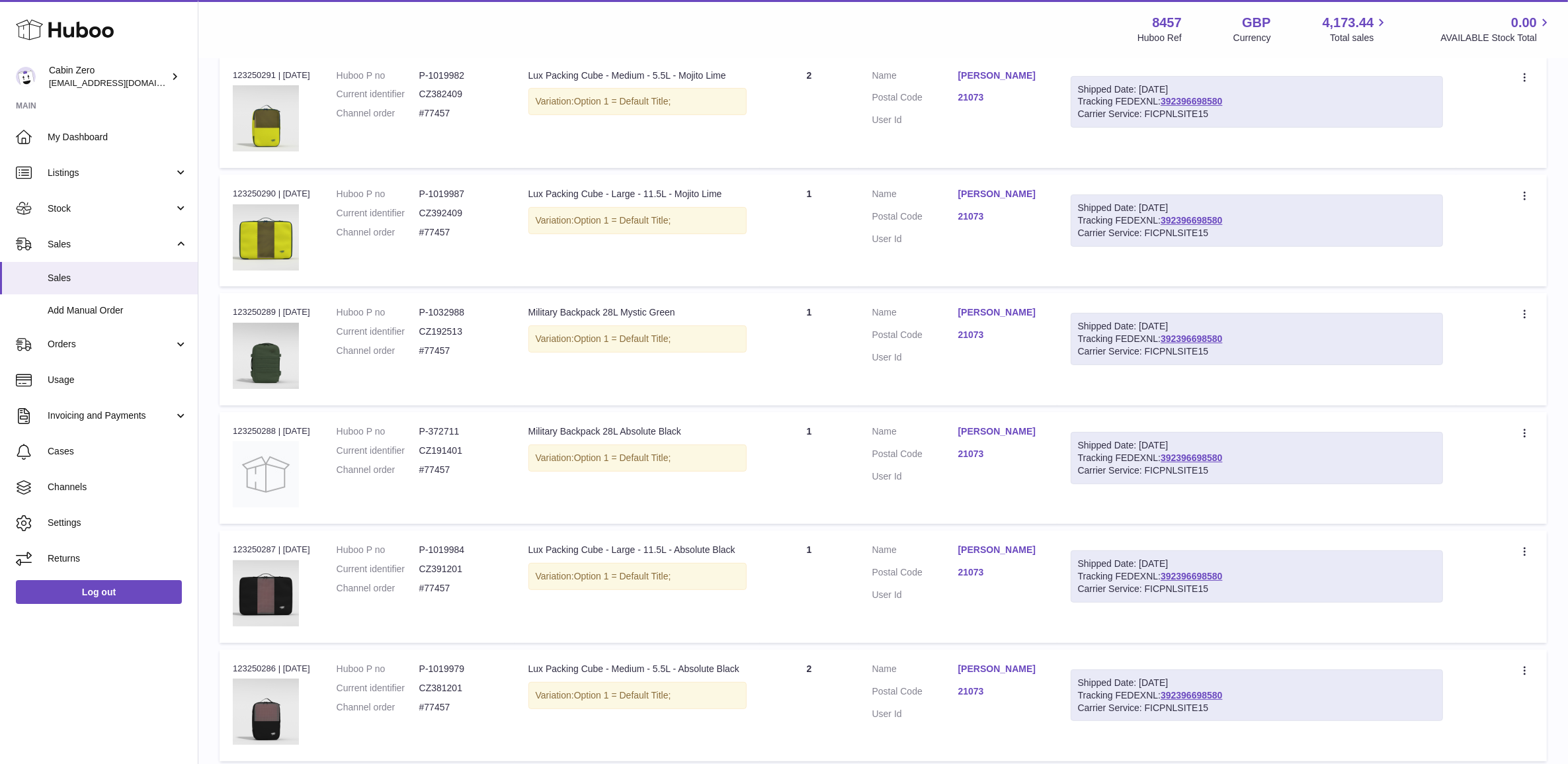
scroll to position [496, 0]
click at [831, 671] on td "Quantity 2" at bounding box center [809, 704] width 99 height 112
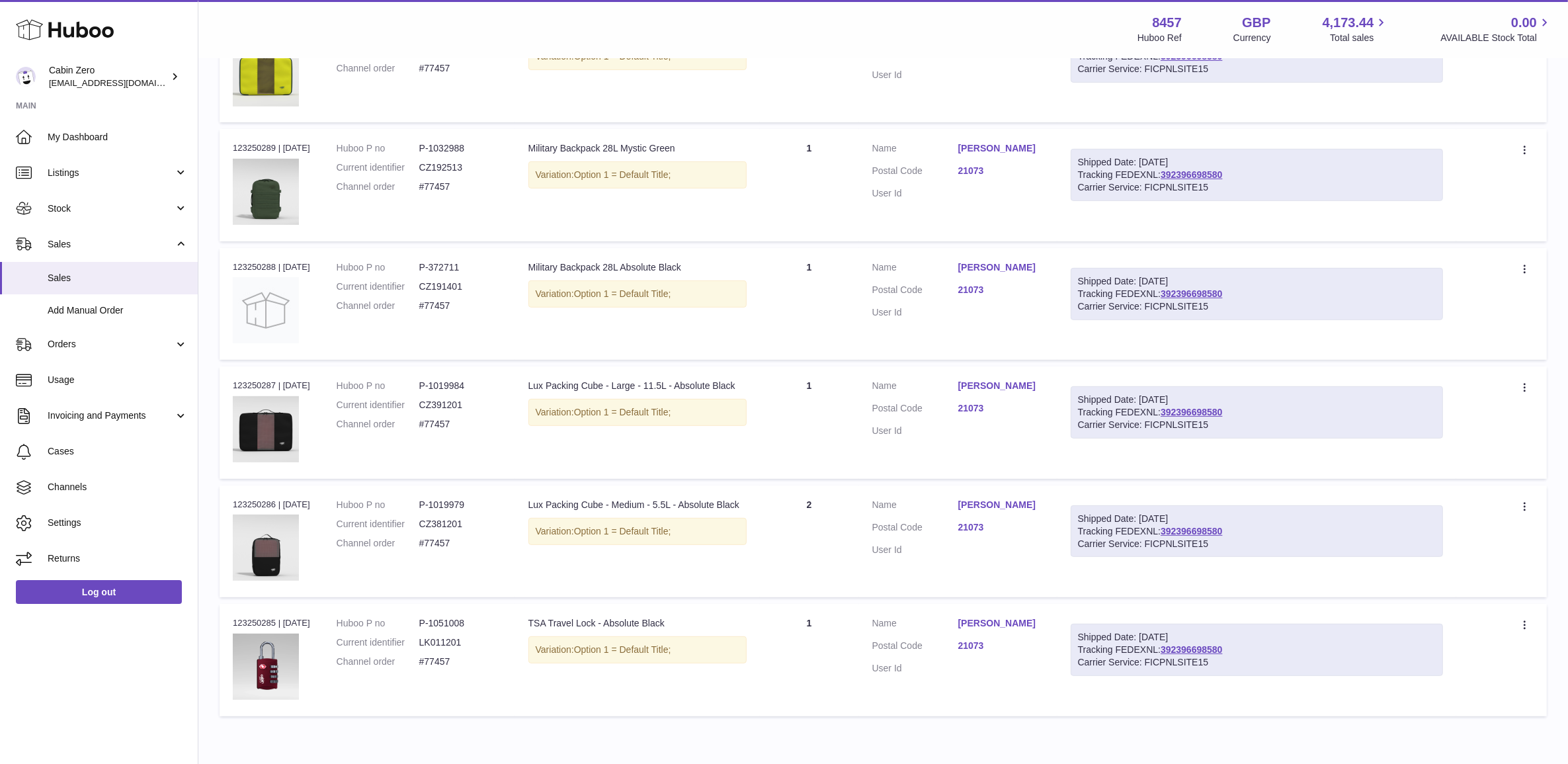
scroll to position [662, 0]
click at [840, 666] on td "Quantity 1" at bounding box center [809, 657] width 99 height 112
click at [455, 301] on dd "#77457" at bounding box center [461, 303] width 83 height 13
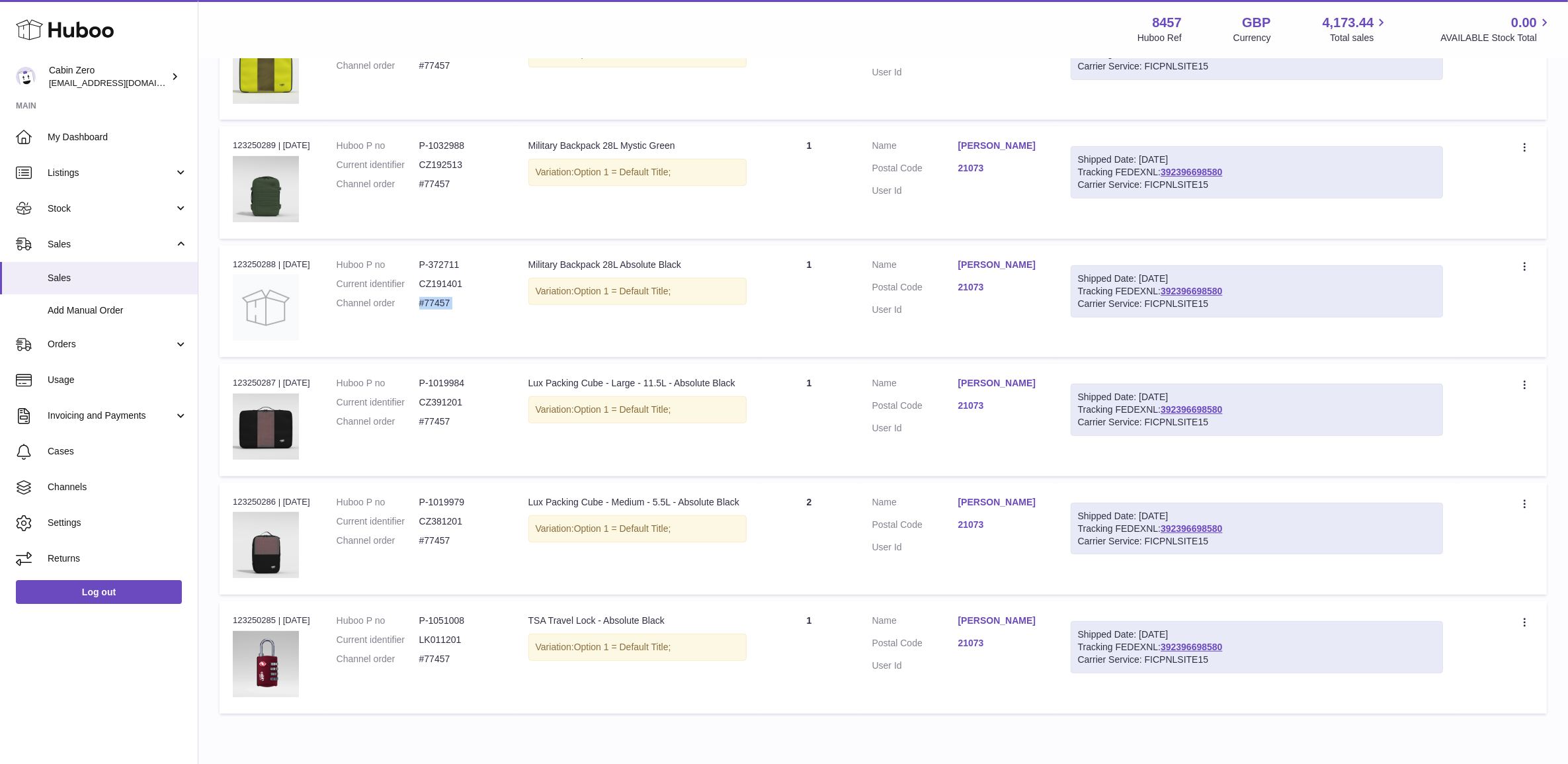
copy tr "#77457 Description"
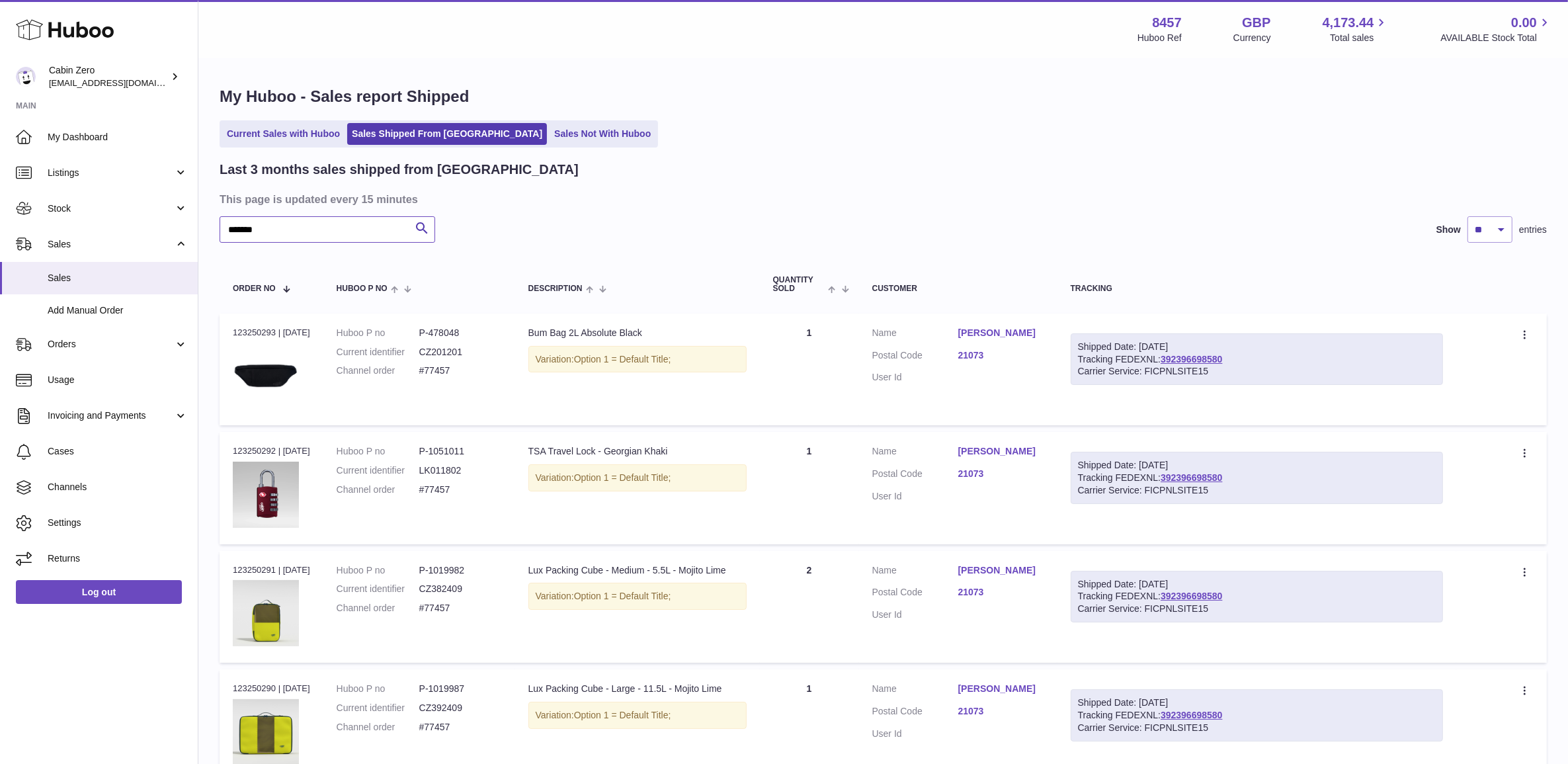
click at [265, 226] on input "******" at bounding box center [327, 229] width 215 height 26
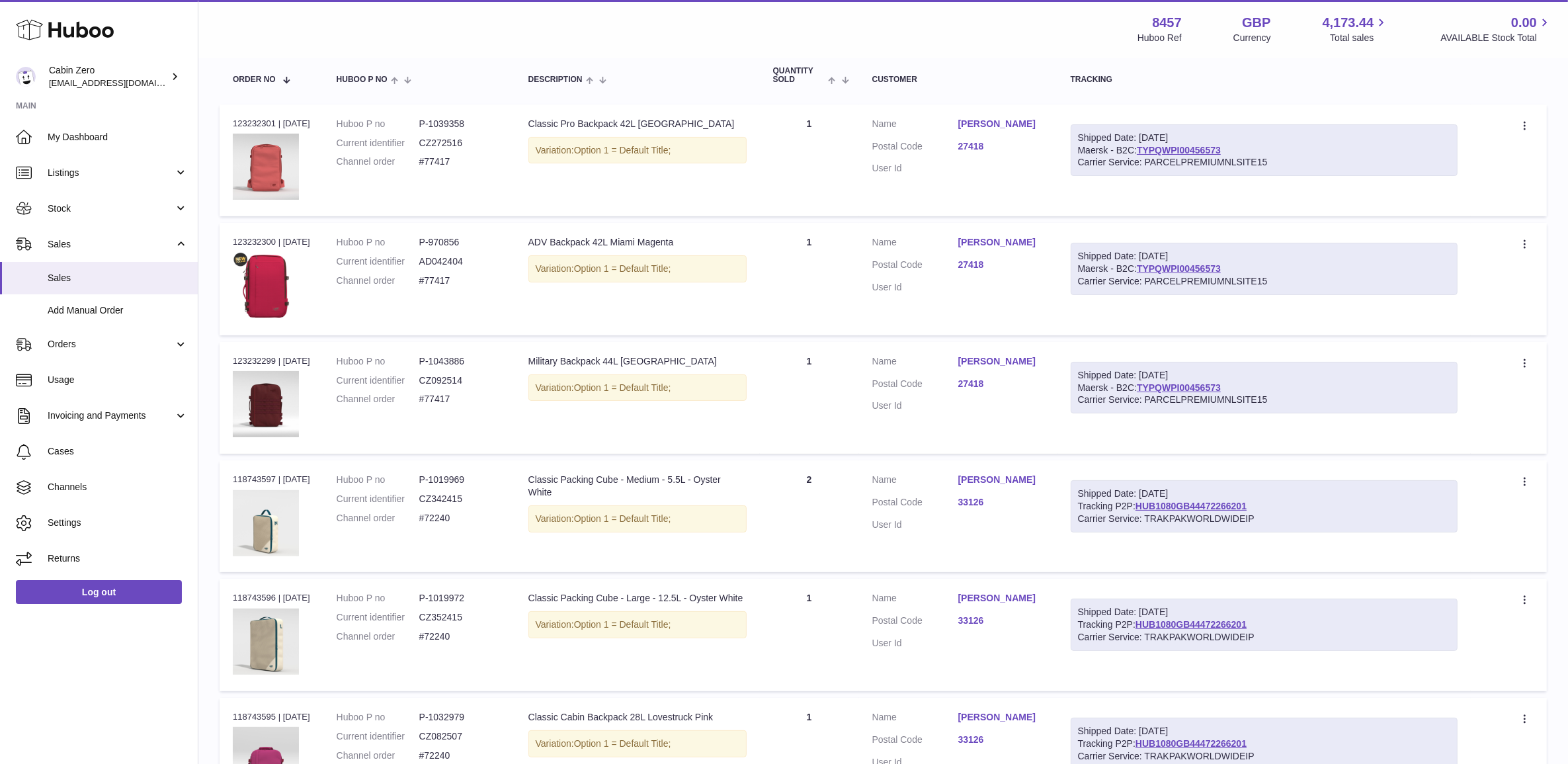
scroll to position [202, 0]
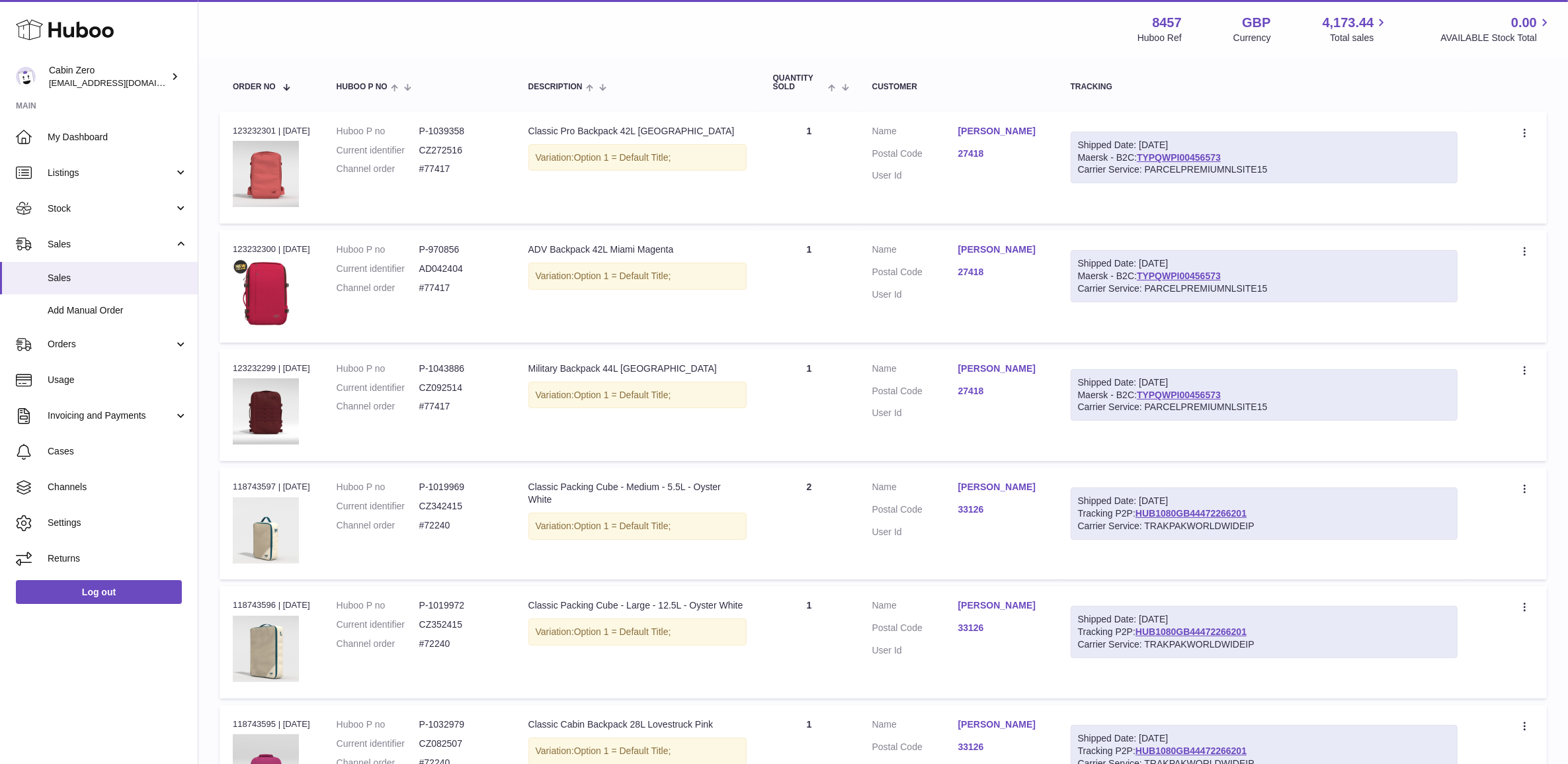
type input "******"
click at [444, 409] on dd "#77417" at bounding box center [461, 407] width 83 height 13
copy tr "#77417 Description"
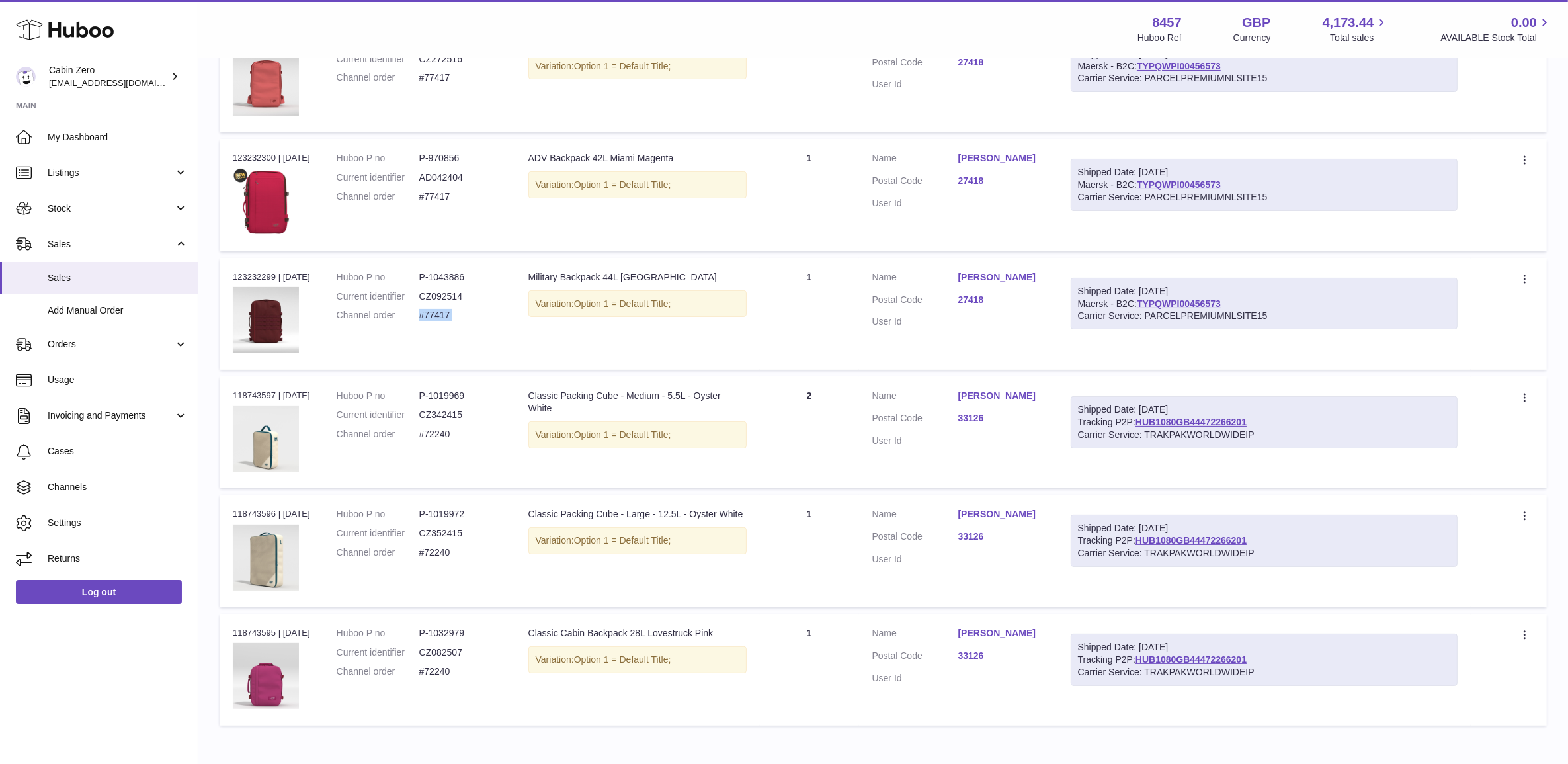
scroll to position [367, 0]
